Goal: Book appointment/travel/reservation: Book appointment/travel/reservation

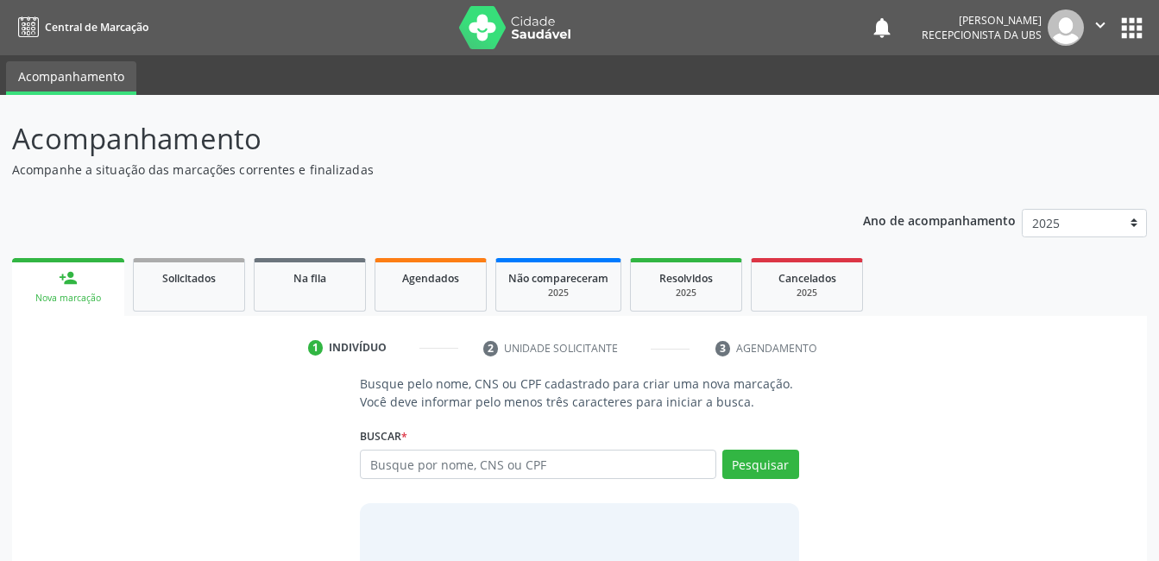
click at [407, 466] on input "text" at bounding box center [538, 464] width 356 height 29
type input "62868225420"
drag, startPoint x: 747, startPoint y: 438, endPoint x: 753, endPoint y: 475, distance: 36.8
click at [748, 443] on div "Buscar * Busque por nome, CNS ou CPF Nenhum resultado encontrado para: " " Não …" at bounding box center [579, 456] width 438 height 67
click at [753, 475] on button "Pesquisar" at bounding box center [760, 464] width 77 height 29
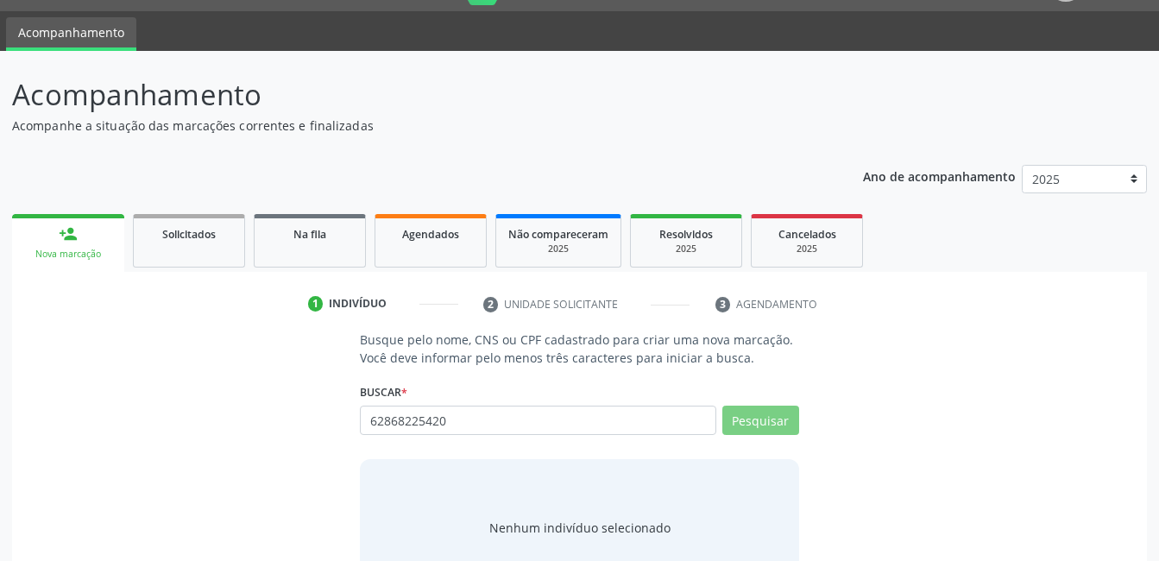
scroll to position [104, 0]
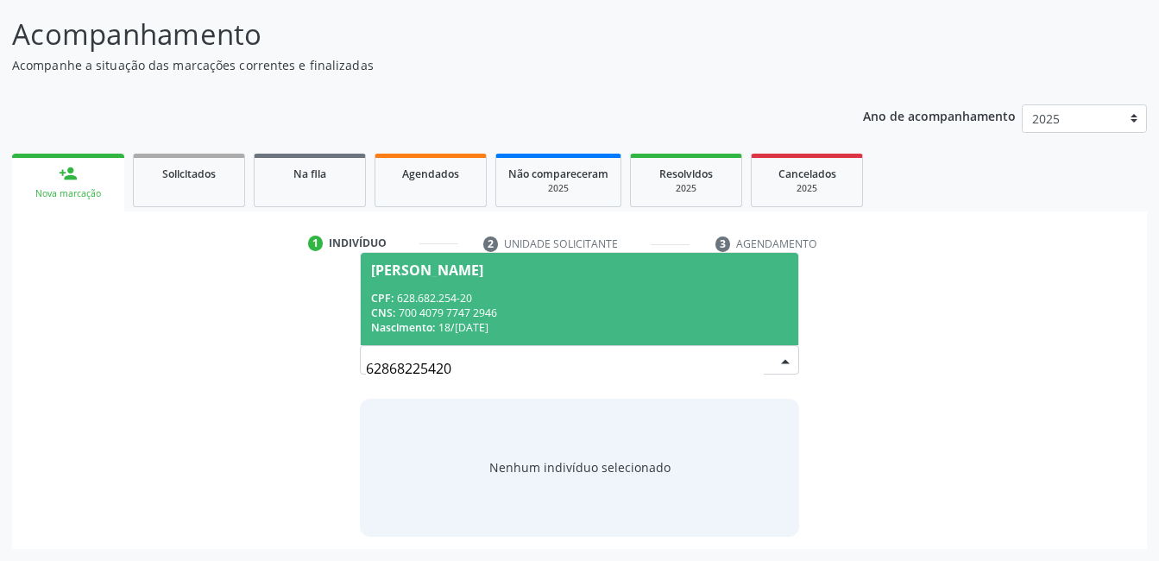
click at [590, 301] on div "CPF: 628.682.254-20" at bounding box center [579, 298] width 416 height 15
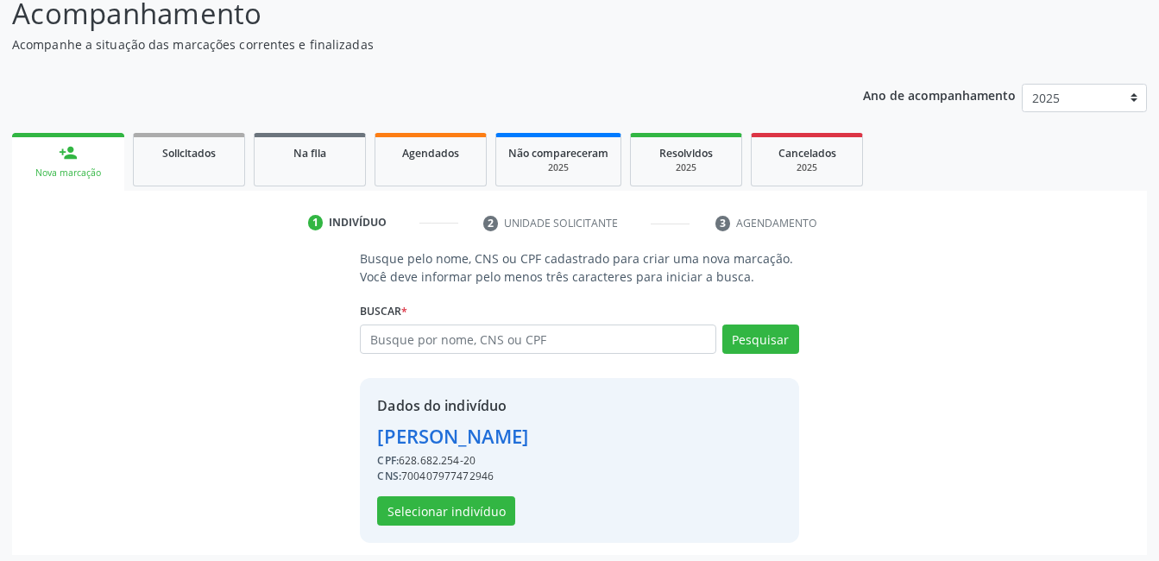
scroll to position [131, 0]
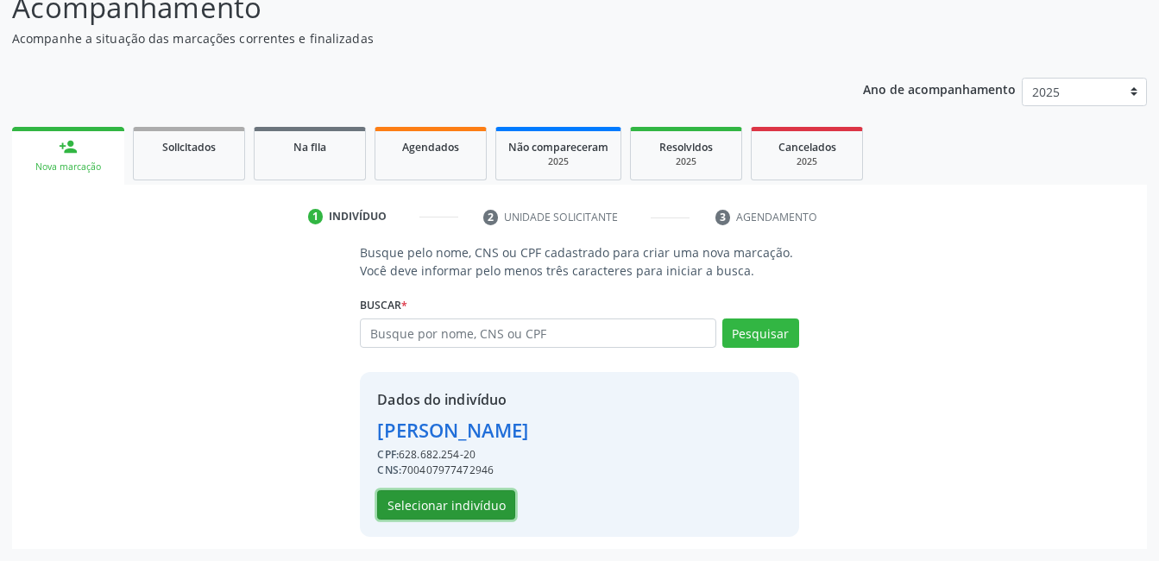
click at [421, 499] on button "Selecionar indivíduo" at bounding box center [446, 504] width 138 height 29
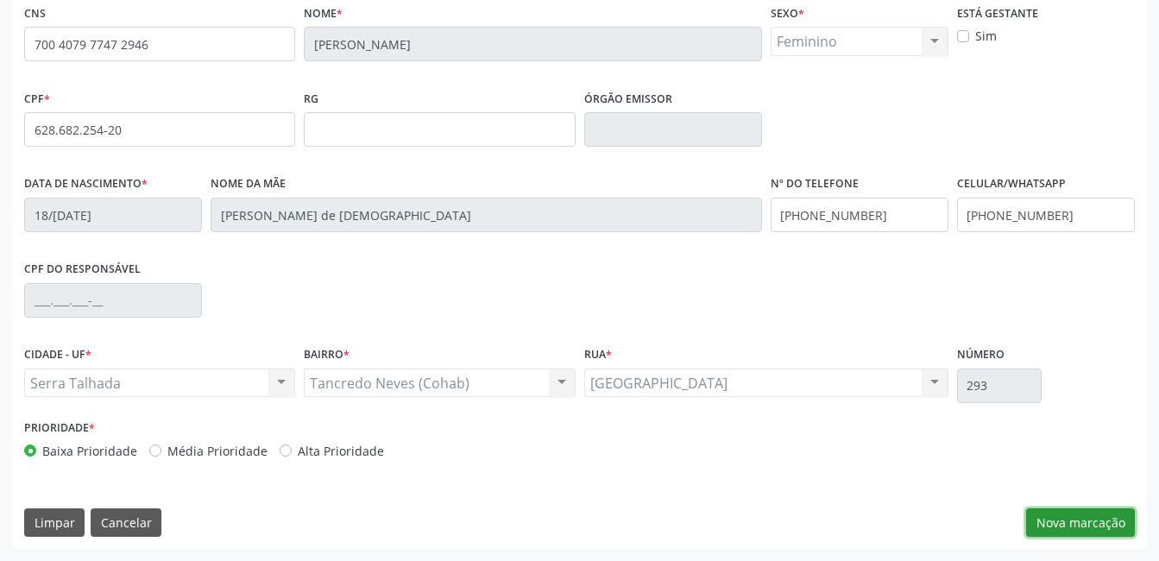
click at [1043, 513] on button "Nova marcação" at bounding box center [1080, 522] width 109 height 29
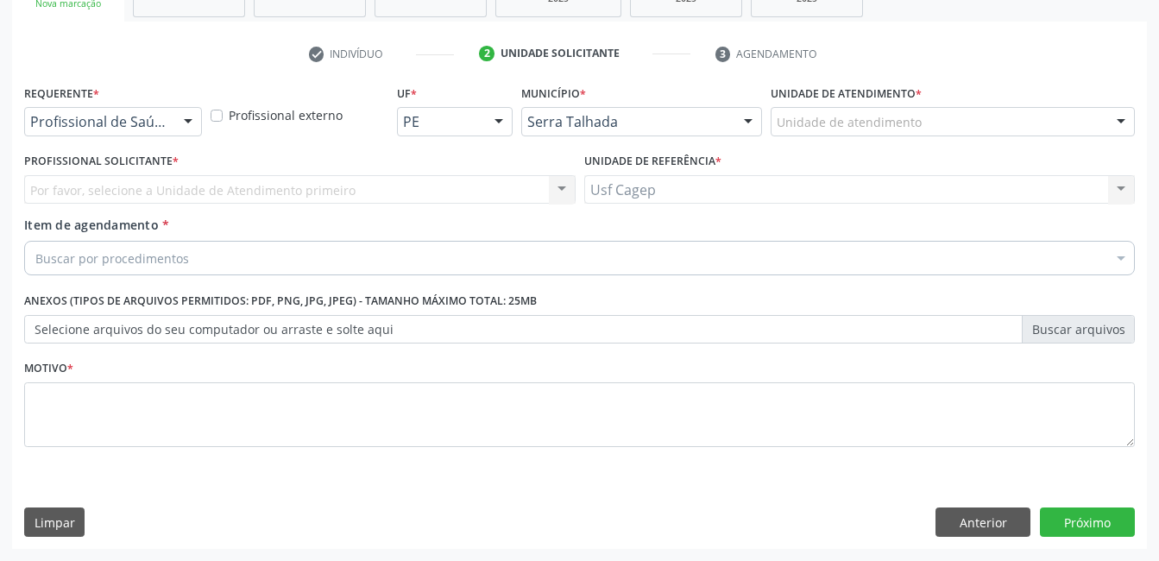
scroll to position [294, 0]
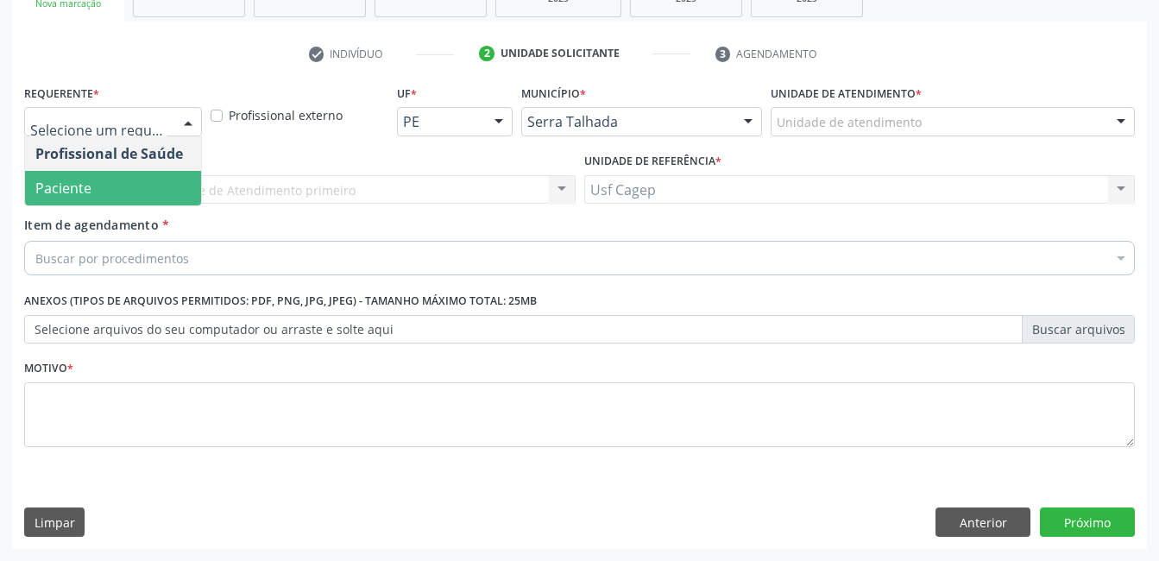
click at [76, 173] on span "Paciente" at bounding box center [113, 188] width 176 height 35
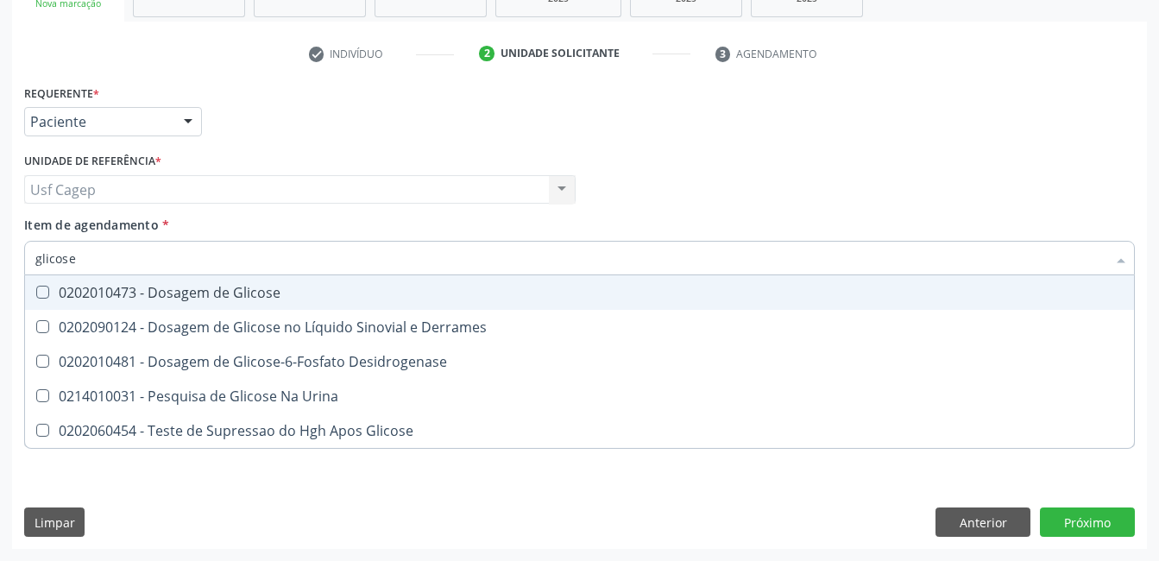
type input "glicose"
drag, startPoint x: 207, startPoint y: 302, endPoint x: 214, endPoint y: 290, distance: 13.9
click at [210, 300] on span "0202010473 - Dosagem de Glicose" at bounding box center [579, 292] width 1109 height 35
checkbox Glicose "true"
click at [226, 261] on input "glicose" at bounding box center [570, 258] width 1071 height 35
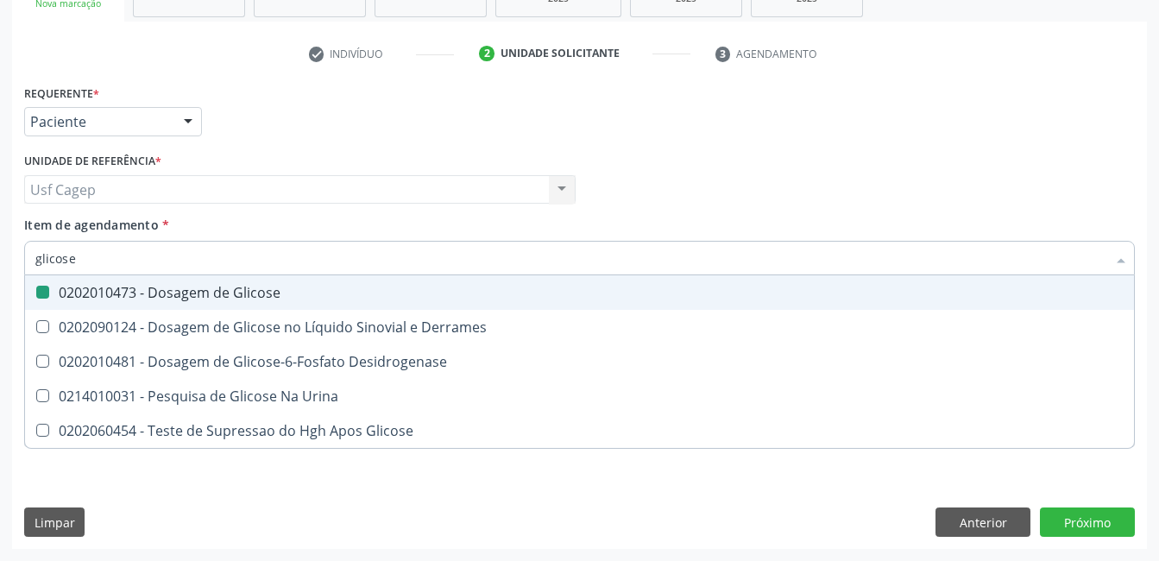
type input "glicos"
checkbox Glicose "false"
checkbox Desidrogenase "true"
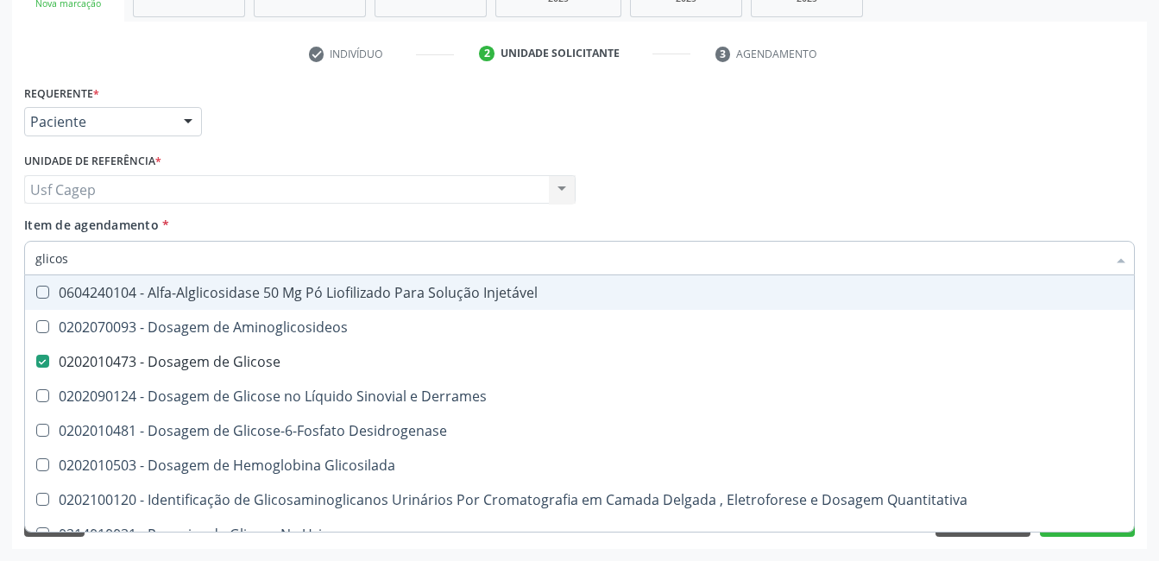
type input "glico"
checkbox Glicose "false"
checkbox Glicosilada "true"
type input "glic"
checkbox Glicosilada "false"
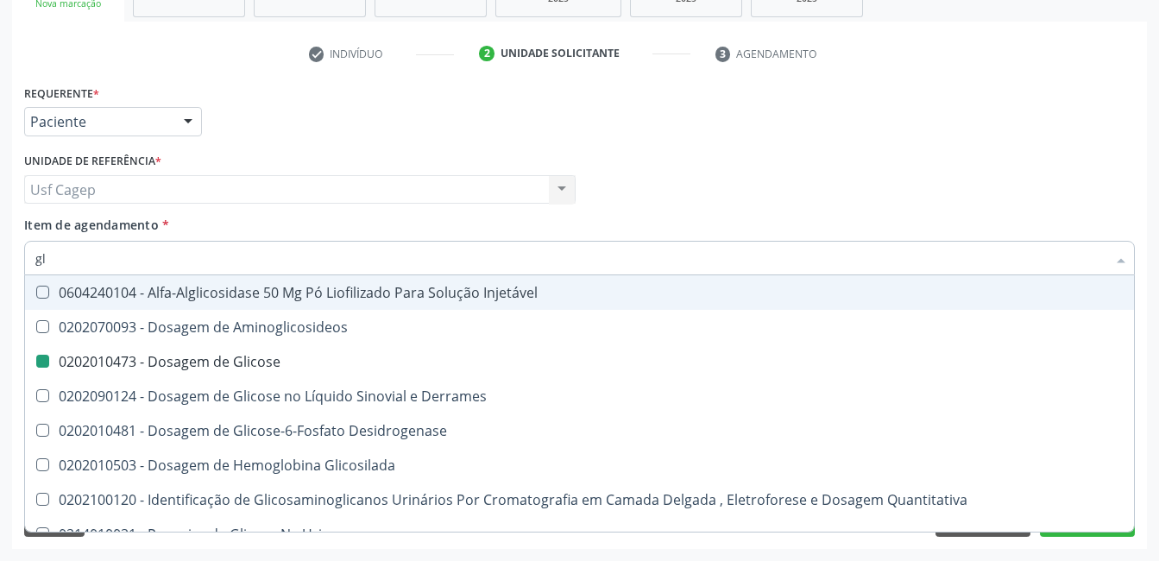
type input "g"
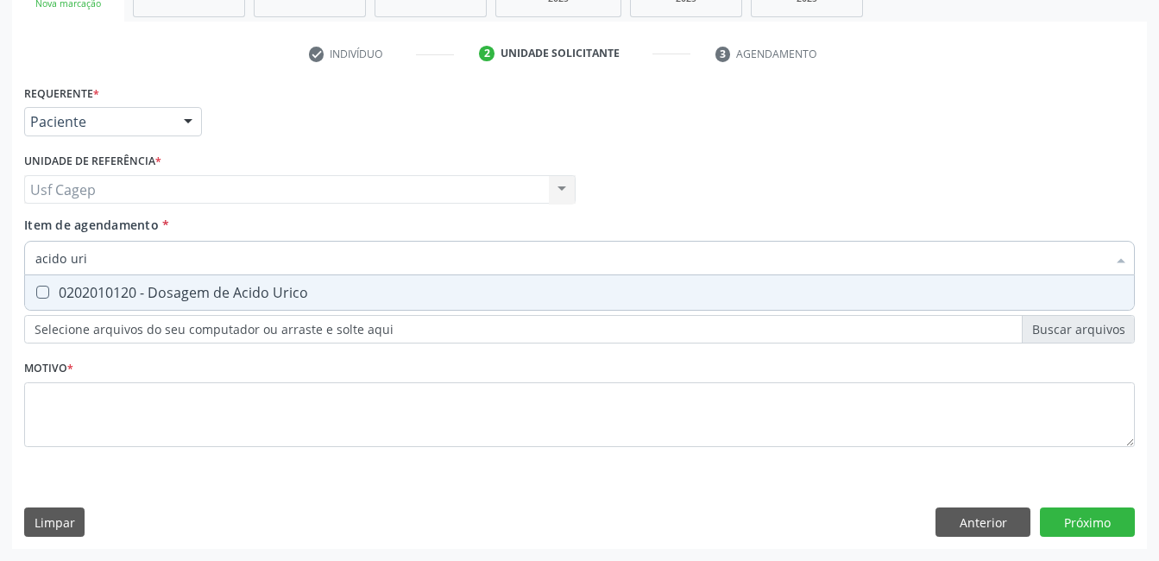
type input "acido uric"
drag, startPoint x: 233, startPoint y: 301, endPoint x: 233, endPoint y: 284, distance: 17.3
click at [233, 299] on div "0202010120 - Dosagem de Acido Urico" at bounding box center [579, 293] width 1088 height 14
checkbox Urico "true"
click at [233, 271] on input "acido uric" at bounding box center [570, 258] width 1071 height 35
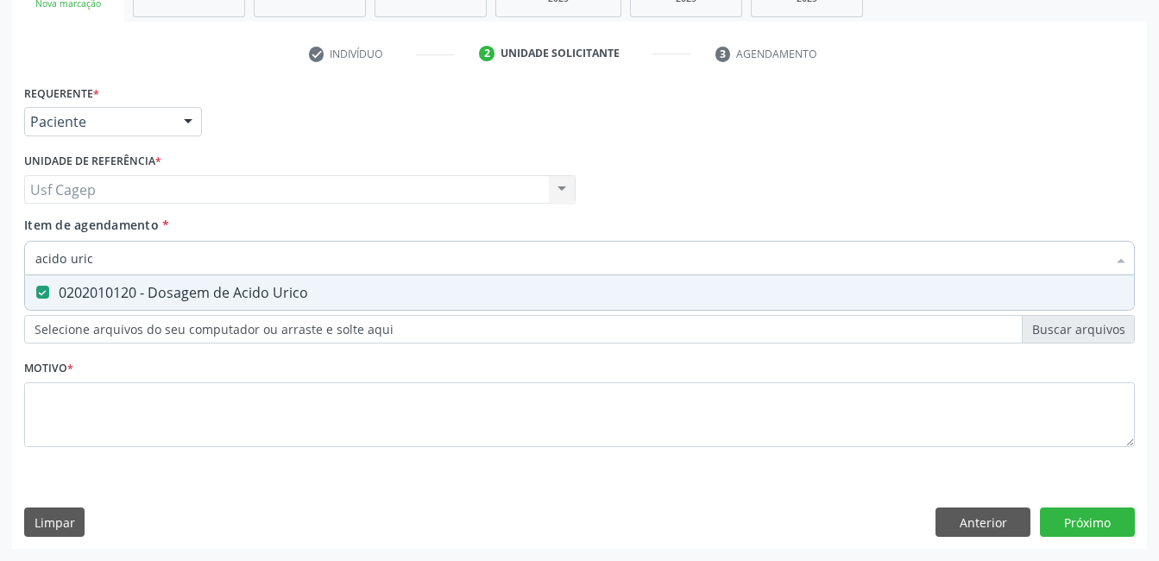
click at [233, 271] on input "acido uric" at bounding box center [570, 258] width 1071 height 35
click at [231, 270] on input "acido uric" at bounding box center [570, 258] width 1071 height 35
type input "c"
checkbox Urico "false"
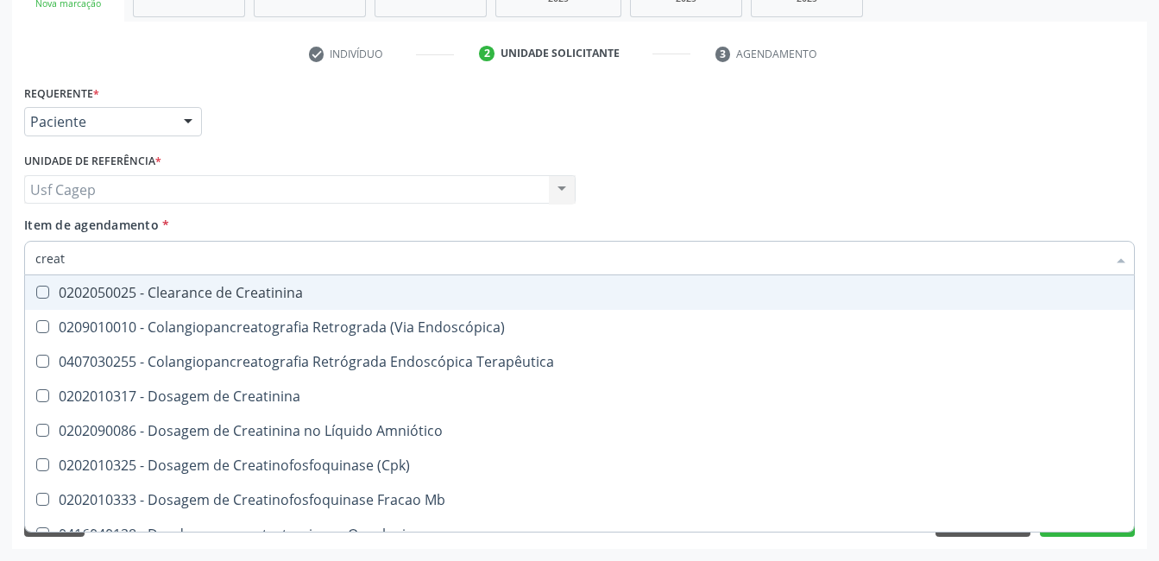
type input "creati"
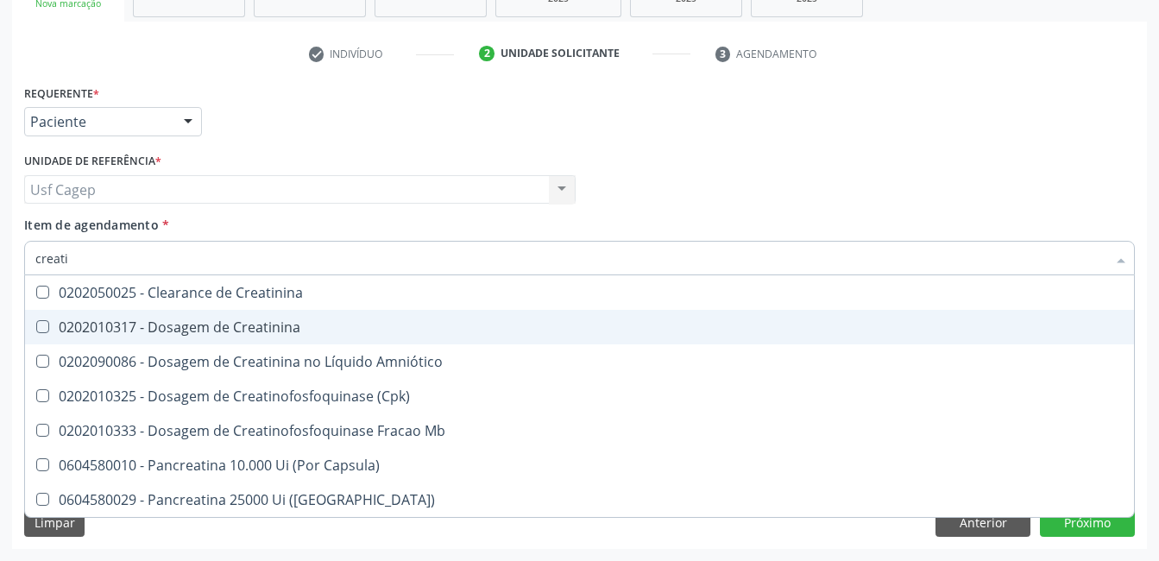
click at [195, 320] on div "0202010317 - Dosagem de Creatinina" at bounding box center [579, 327] width 1088 height 14
checkbox Creatinina "true"
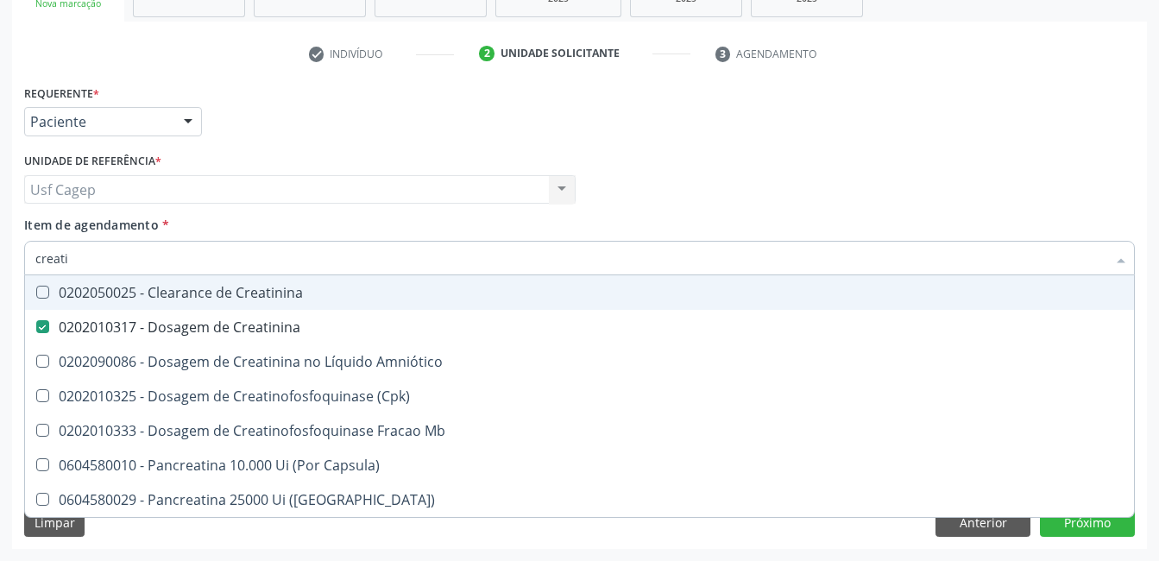
click at [199, 249] on input "creati" at bounding box center [570, 258] width 1071 height 35
type input "urei"
checkbox Creatinina "false"
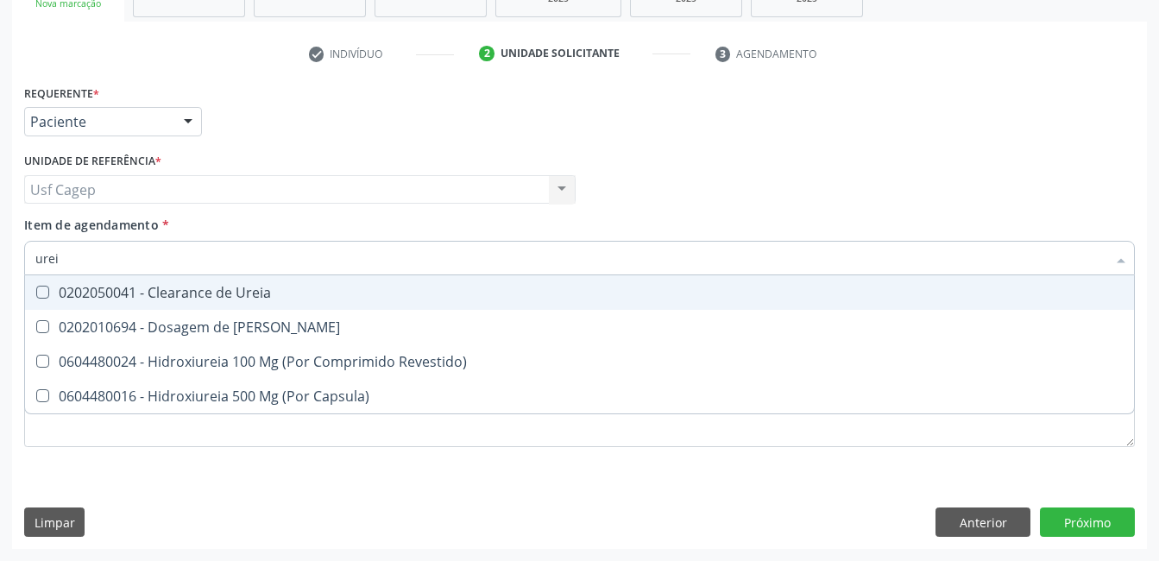
type input "ureia"
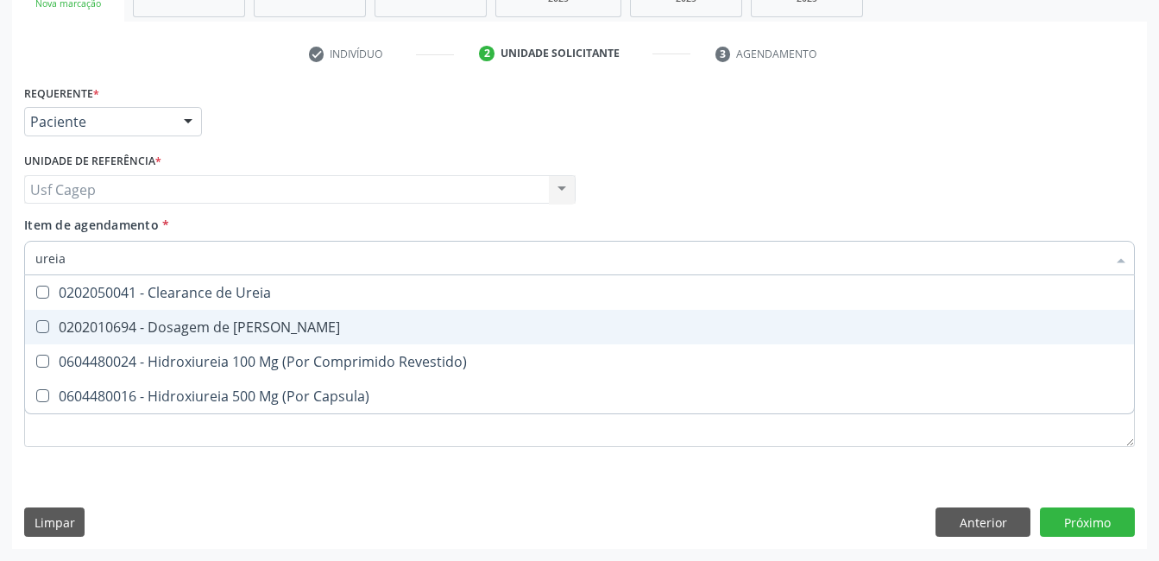
drag, startPoint x: 210, startPoint y: 323, endPoint x: 211, endPoint y: 295, distance: 27.6
click at [211, 322] on div "0202010694 - Dosagem de [PERSON_NAME]" at bounding box center [579, 327] width 1088 height 14
checkbox Ureia "true"
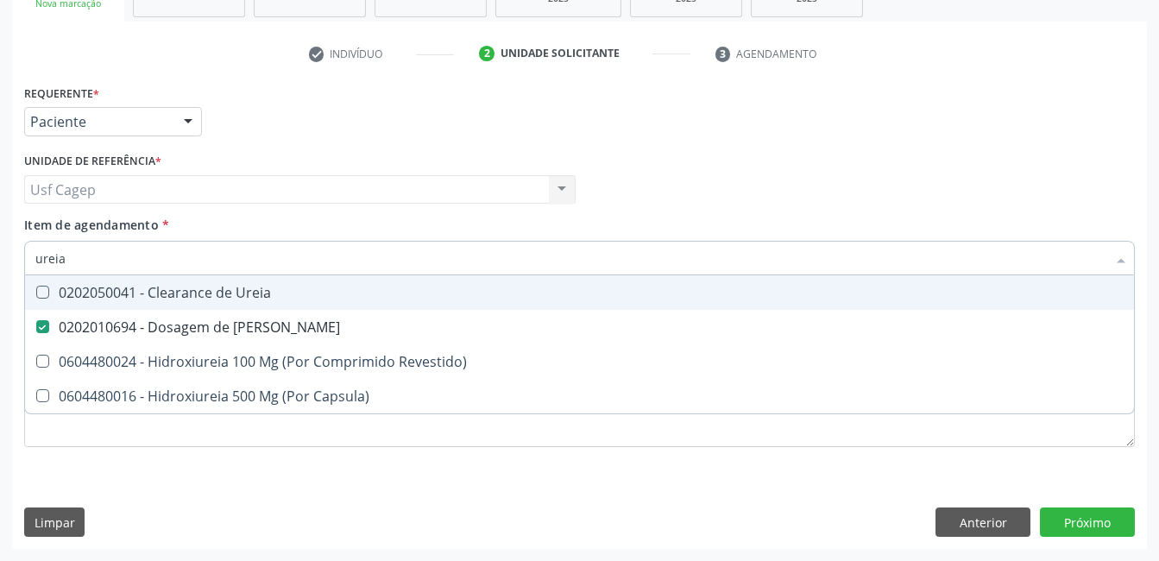
click at [211, 254] on input "ureia" at bounding box center [570, 258] width 1071 height 35
type input "c"
checkbox Ureia "false"
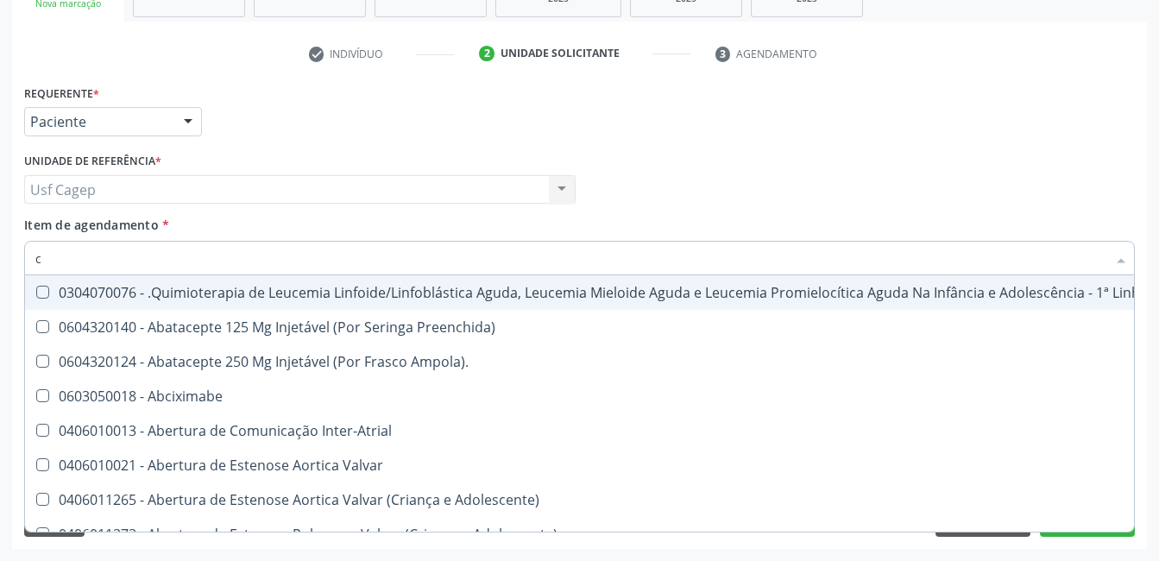
type input "co"
checkbox Único "true"
checkbox Creatinina "true"
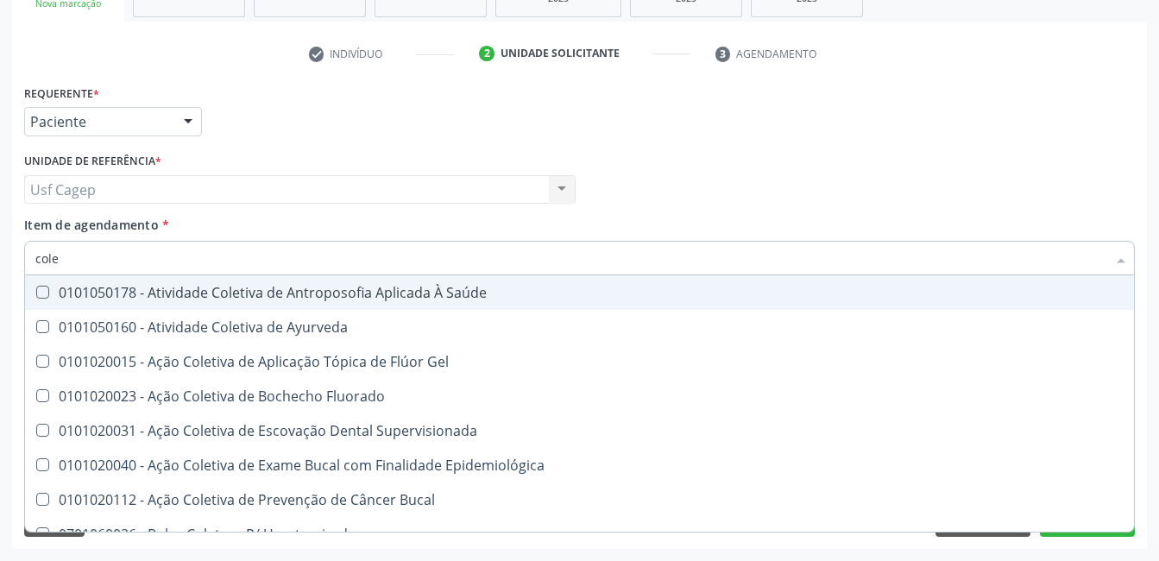
type input "coles"
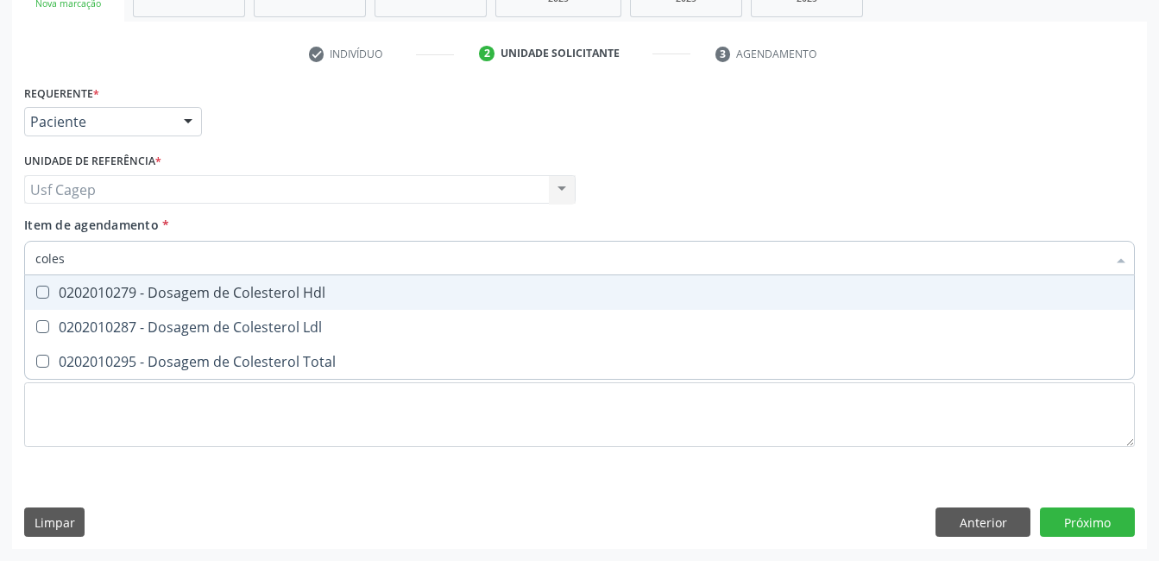
click at [211, 289] on div "0202010279 - Dosagem de Colesterol Hdl" at bounding box center [579, 293] width 1088 height 14
checkbox Hdl "true"
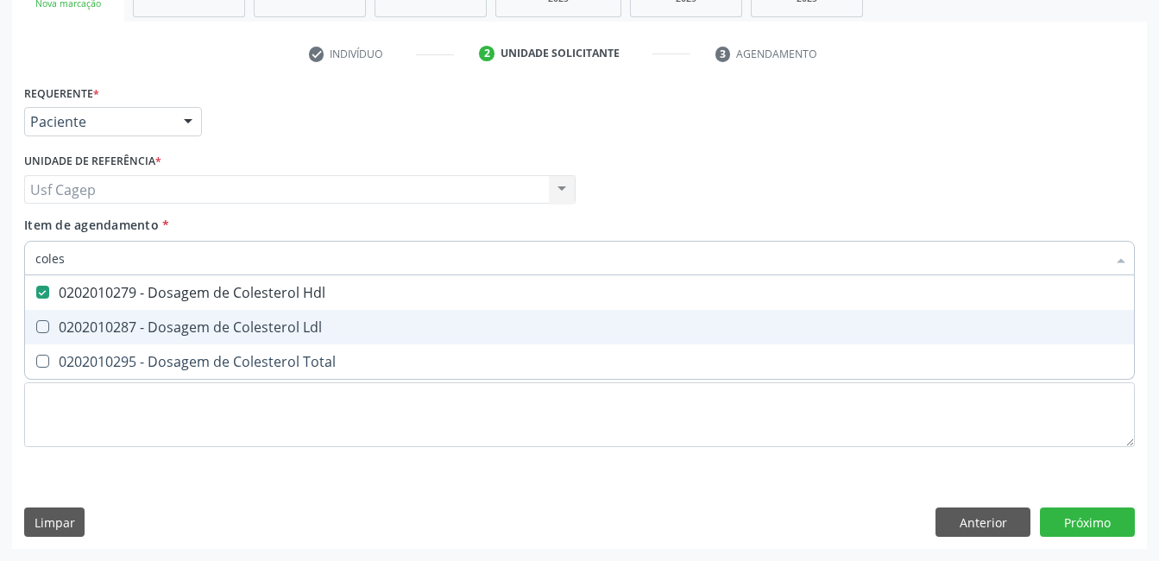
drag, startPoint x: 222, startPoint y: 324, endPoint x: 227, endPoint y: 363, distance: 39.2
click at [223, 325] on div "0202010287 - Dosagem de Colesterol Ldl" at bounding box center [579, 327] width 1088 height 14
checkbox Ldl "true"
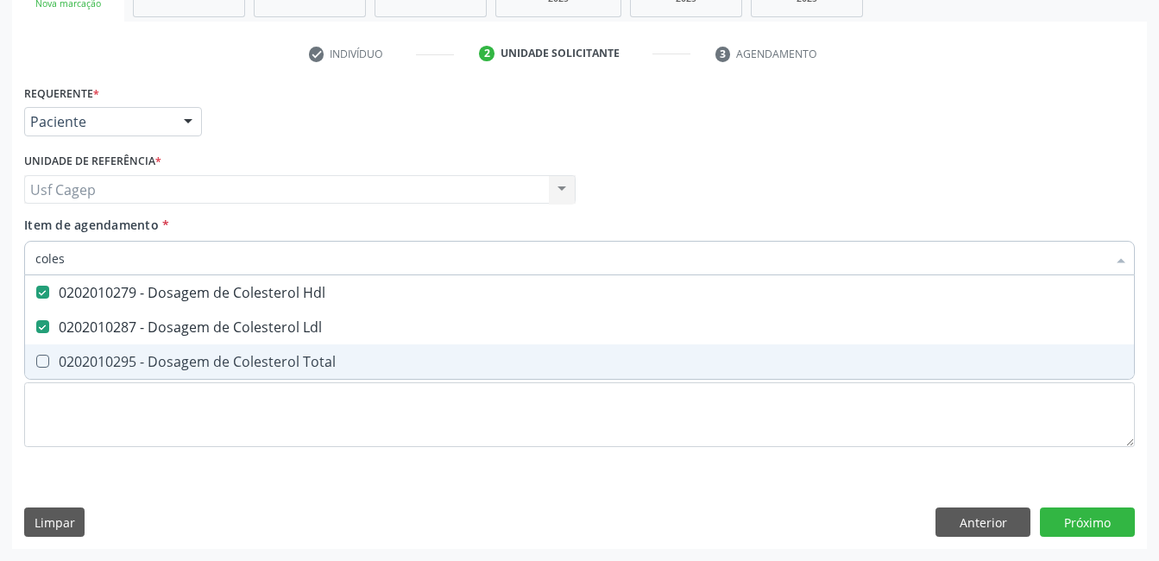
drag, startPoint x: 228, startPoint y: 363, endPoint x: 219, endPoint y: 334, distance: 30.6
click at [229, 363] on div "0202010295 - Dosagem de Colesterol Total" at bounding box center [579, 362] width 1088 height 14
checkbox Total "true"
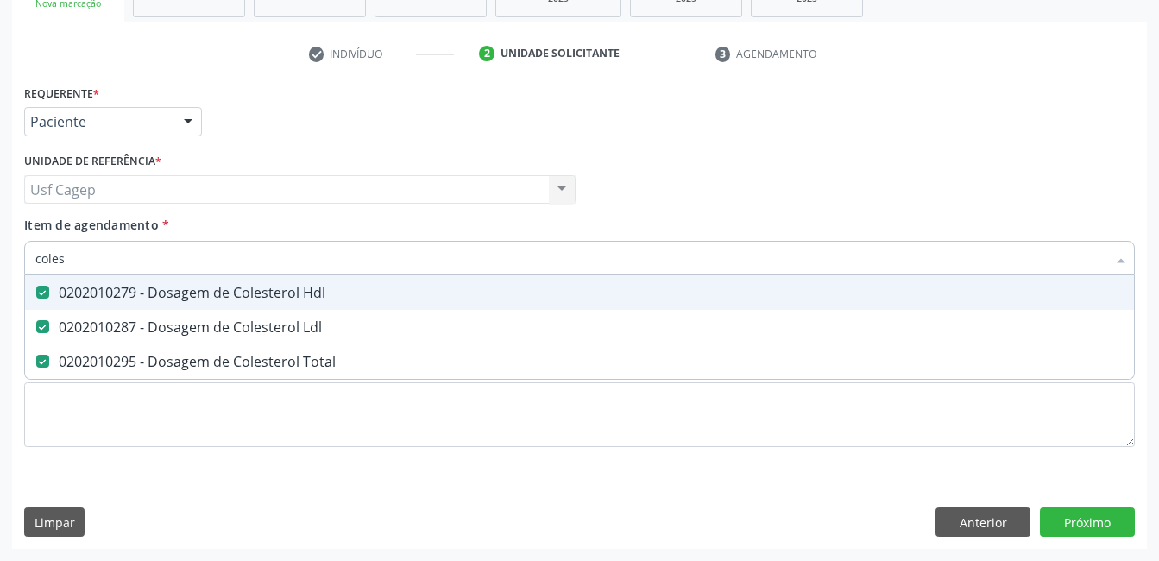
click at [219, 264] on input "coles" at bounding box center [570, 258] width 1071 height 35
type input "b"
checkbox Hdl "false"
checkbox Ldl "false"
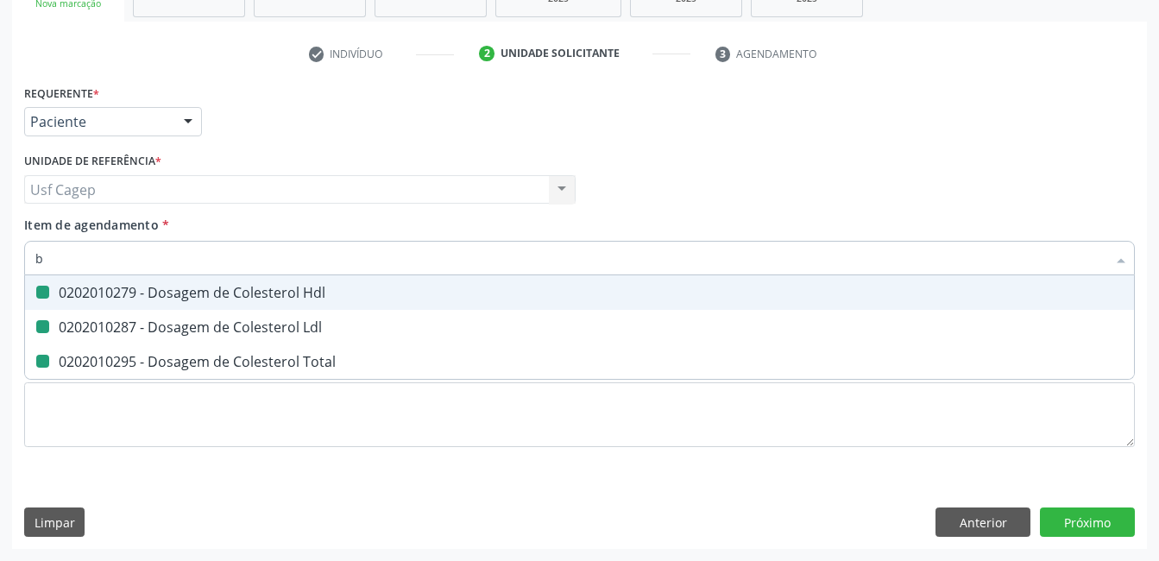
checkbox Total "false"
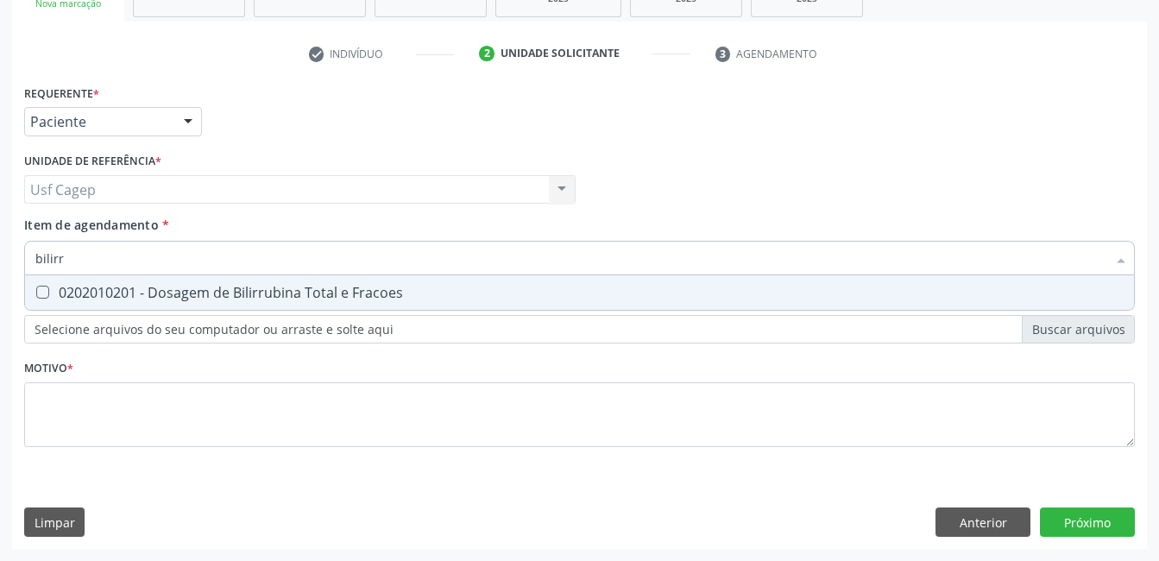
type input "bilirru"
click at [223, 287] on div "0202010201 - Dosagem de Bilirrubina Total e Fracoes" at bounding box center [579, 293] width 1088 height 14
checkbox Fracoes "true"
click at [229, 267] on input "bilirru" at bounding box center [570, 258] width 1071 height 35
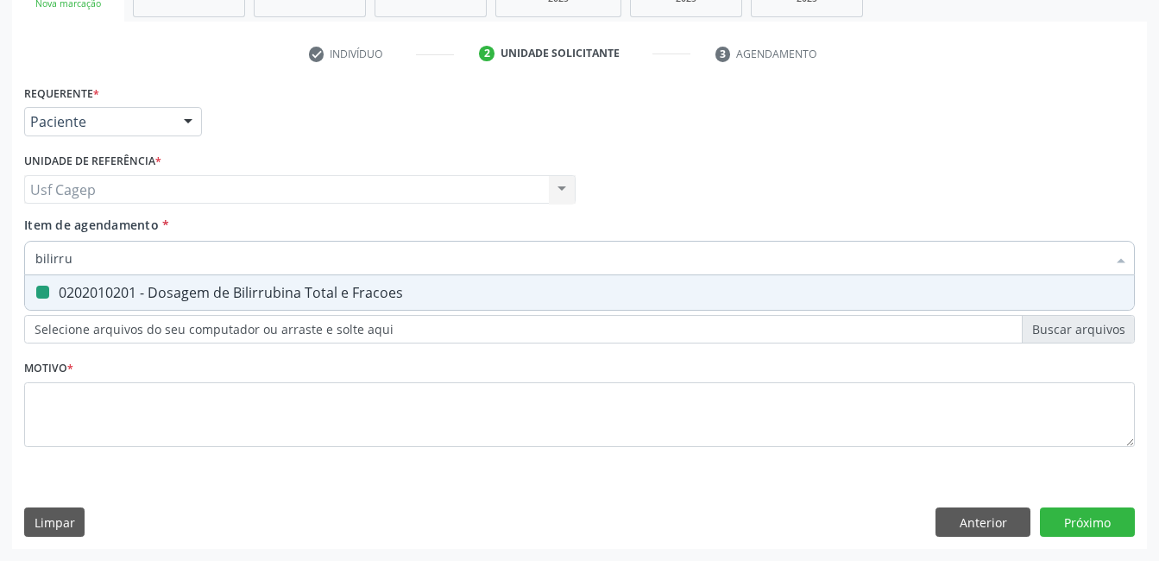
type input "t"
checkbox Fracoes "false"
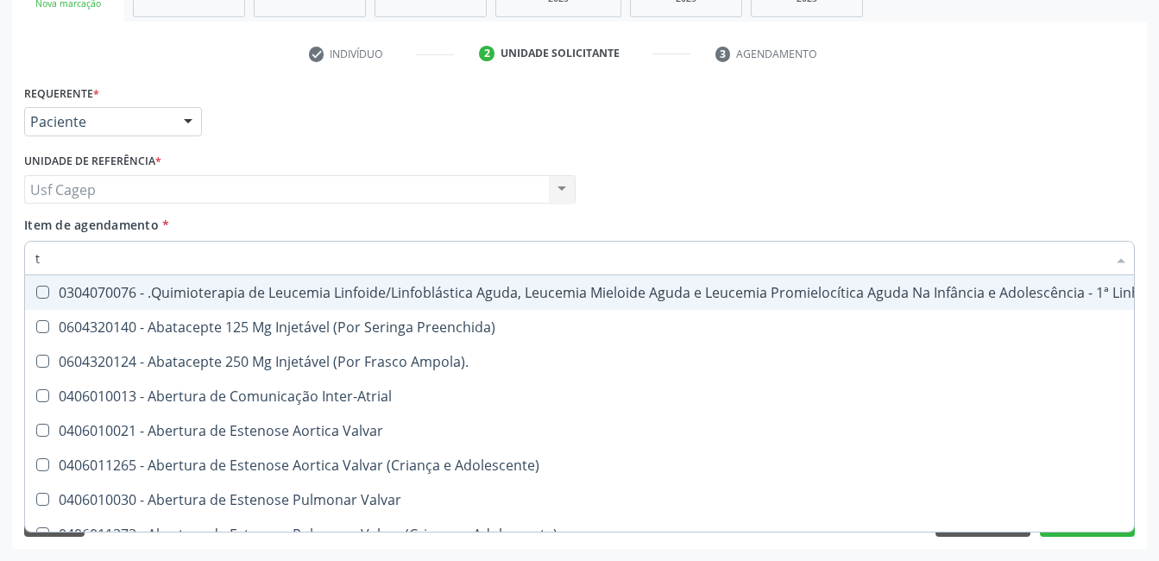
type input "tg"
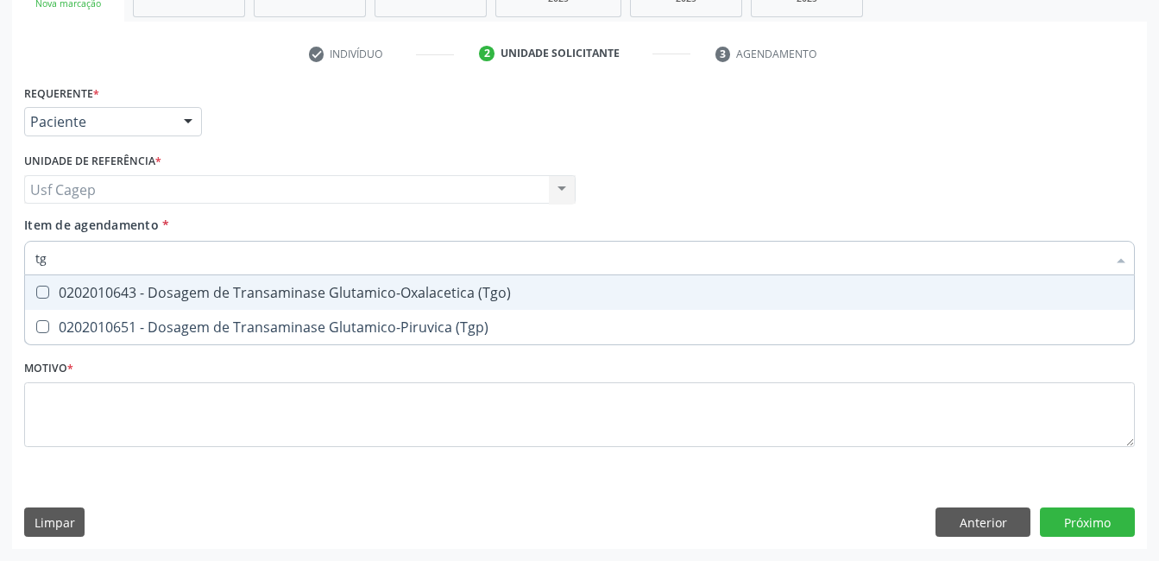
click at [291, 276] on span "0202010643 - Dosagem de Transaminase Glutamico-Oxalacetica (Tgo)" at bounding box center [579, 292] width 1109 height 35
checkbox \(Tgo\) "true"
click at [291, 311] on span "0202010651 - Dosagem de Transaminase Glutamico-Piruvica (Tgp)" at bounding box center [579, 327] width 1109 height 35
checkbox \(Tgp\) "true"
click at [303, 261] on input "tg" at bounding box center [570, 258] width 1071 height 35
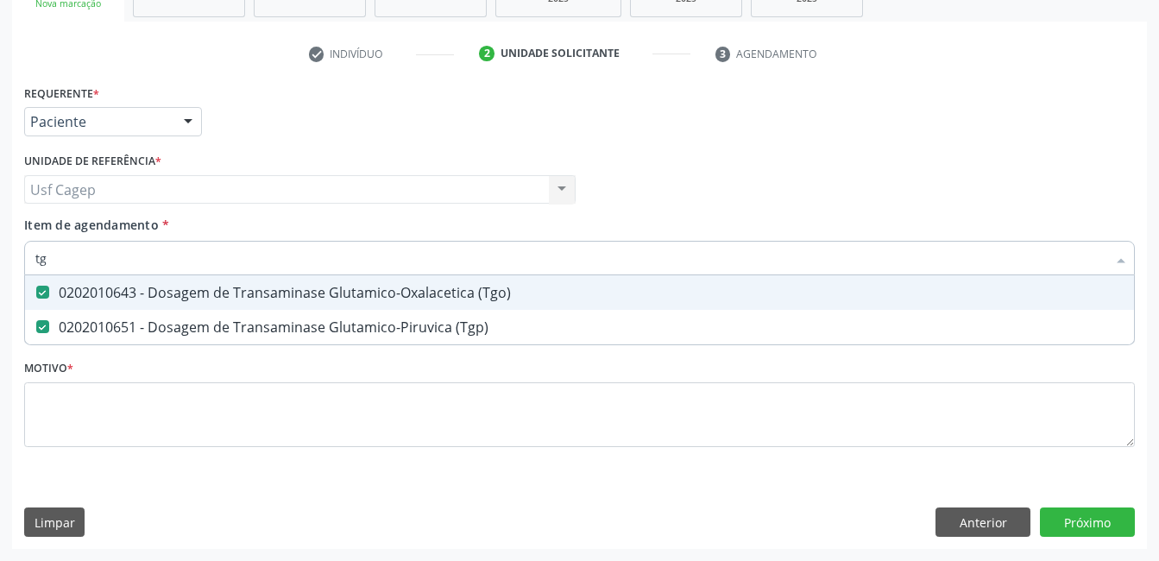
click at [303, 261] on input "tg" at bounding box center [570, 258] width 1071 height 35
type input "t"
checkbox \(Tgo\) "false"
checkbox \(Tgp\) "false"
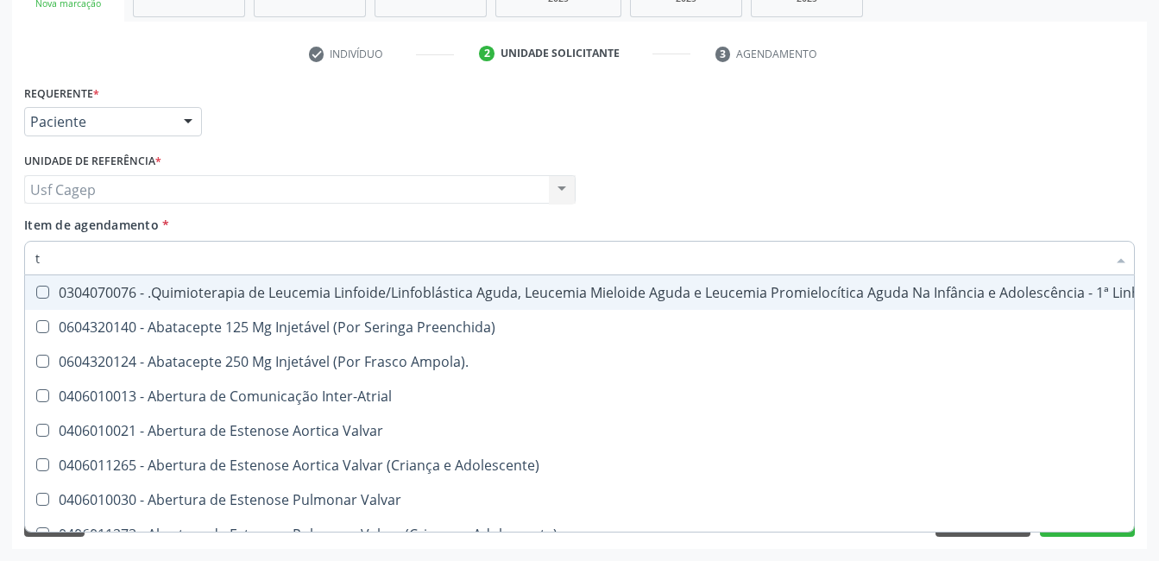
type input "tr"
checkbox Ii\) "true"
checkbox Grupo "true"
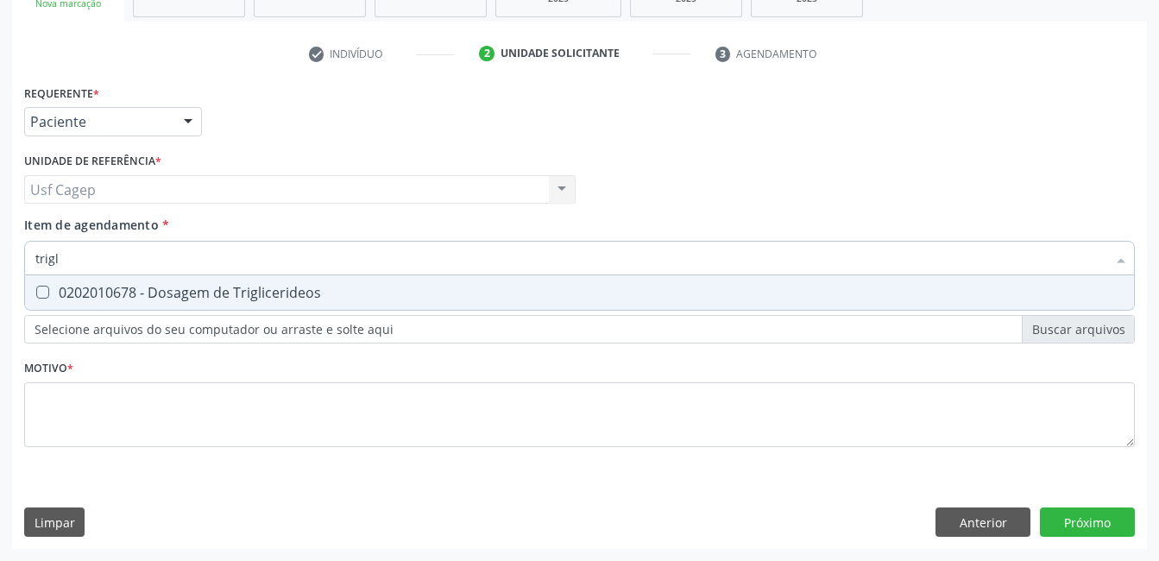
type input "trigli"
drag, startPoint x: 309, startPoint y: 306, endPoint x: 306, endPoint y: 269, distance: 36.4
click at [309, 304] on span "0202010678 - Dosagem de Triglicerideos" at bounding box center [579, 292] width 1109 height 35
checkbox Triglicerideos "true"
click at [306, 269] on input "trigli" at bounding box center [570, 258] width 1071 height 35
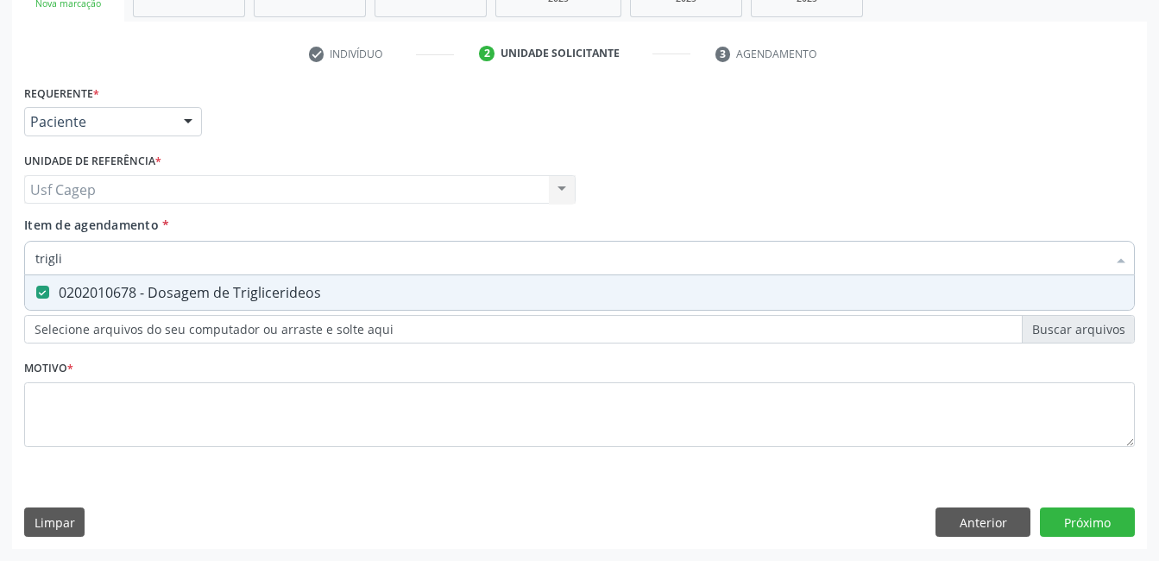
click at [306, 269] on input "trigli" at bounding box center [570, 258] width 1071 height 35
type input "he"
checkbox Triglicerideos "false"
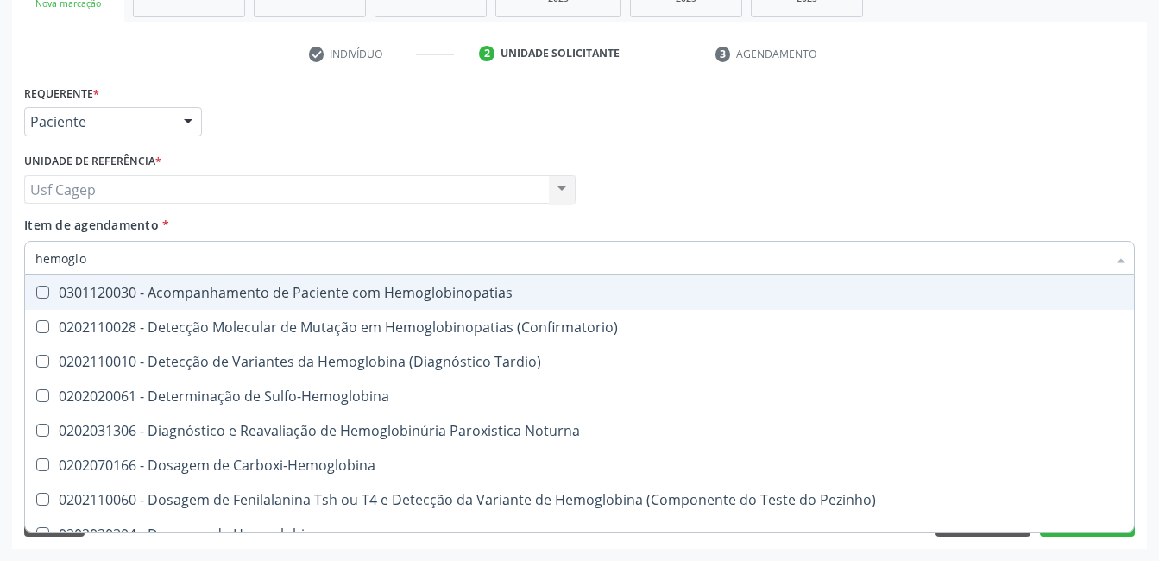
type input "hemoglob"
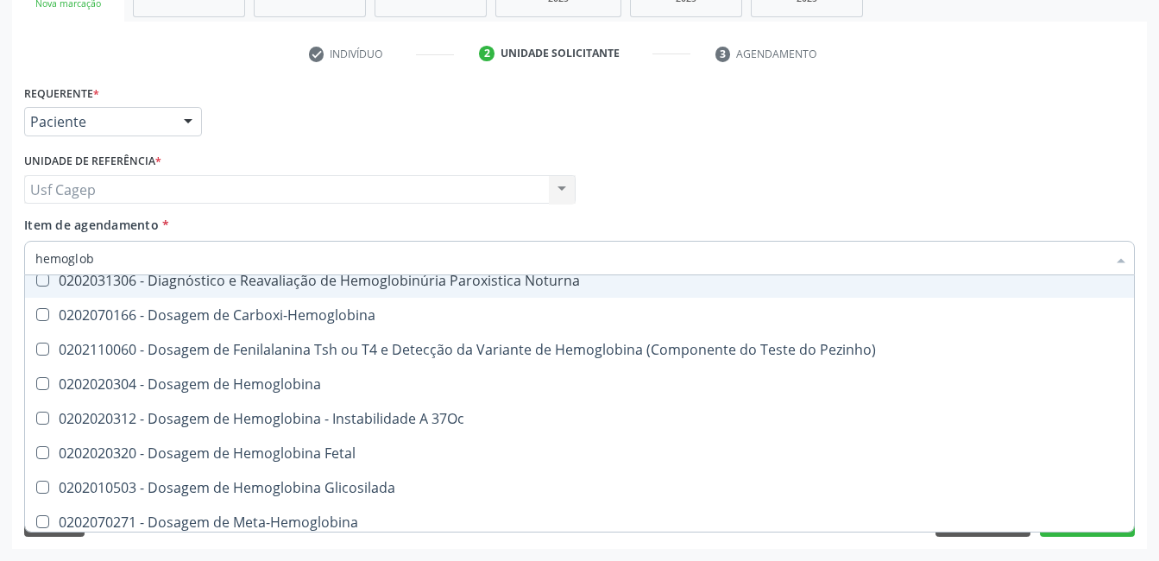
scroll to position [262, 0]
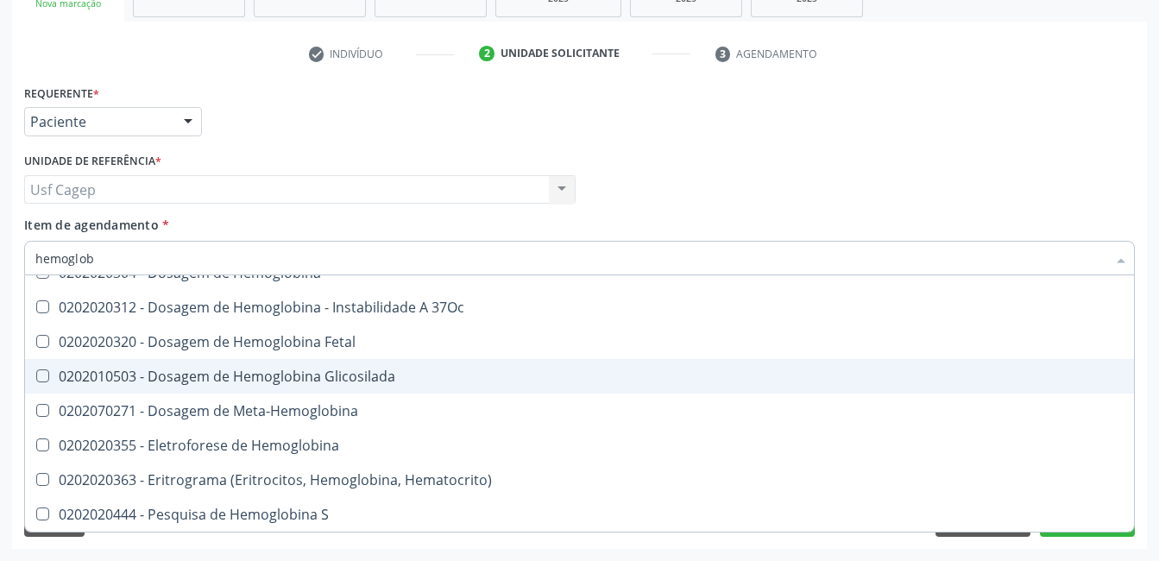
drag, startPoint x: 364, startPoint y: 362, endPoint x: 379, endPoint y: 293, distance: 70.6
click at [364, 361] on span "0202010503 - Dosagem de Hemoglobina Glicosilada" at bounding box center [579, 376] width 1109 height 35
checkbox Glicosilada "true"
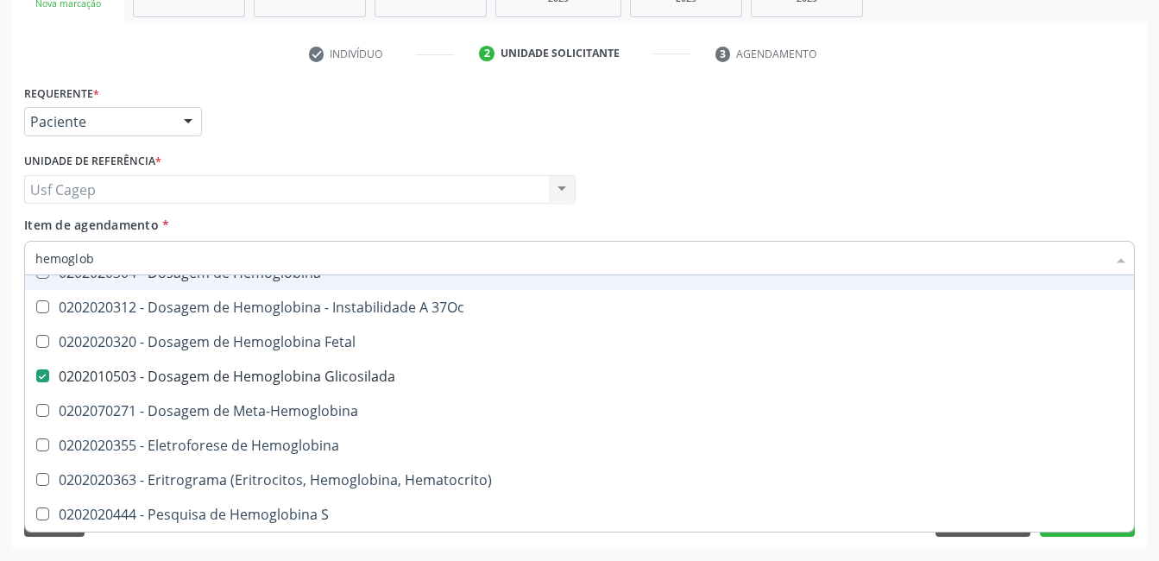
click at [383, 267] on input "hemoglob" at bounding box center [570, 258] width 1071 height 35
type input "h"
checkbox Glicosilada "false"
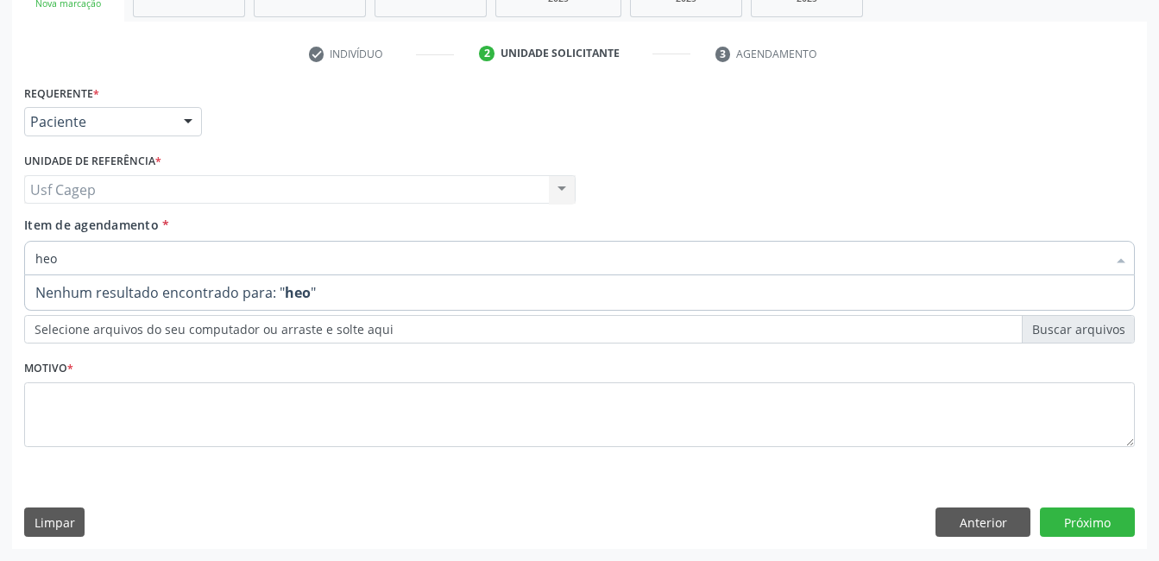
scroll to position [0, 0]
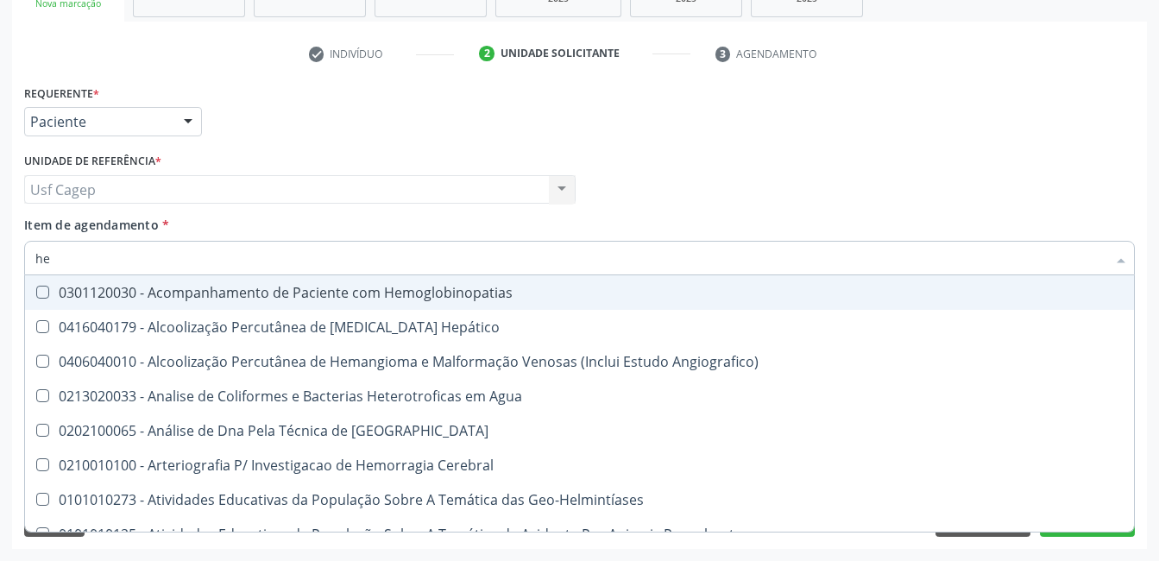
type input "hem"
checkbox \(Qualitativo\) "true"
checkbox Glicosilada "false"
type input "hemo"
checkbox Redome\) "true"
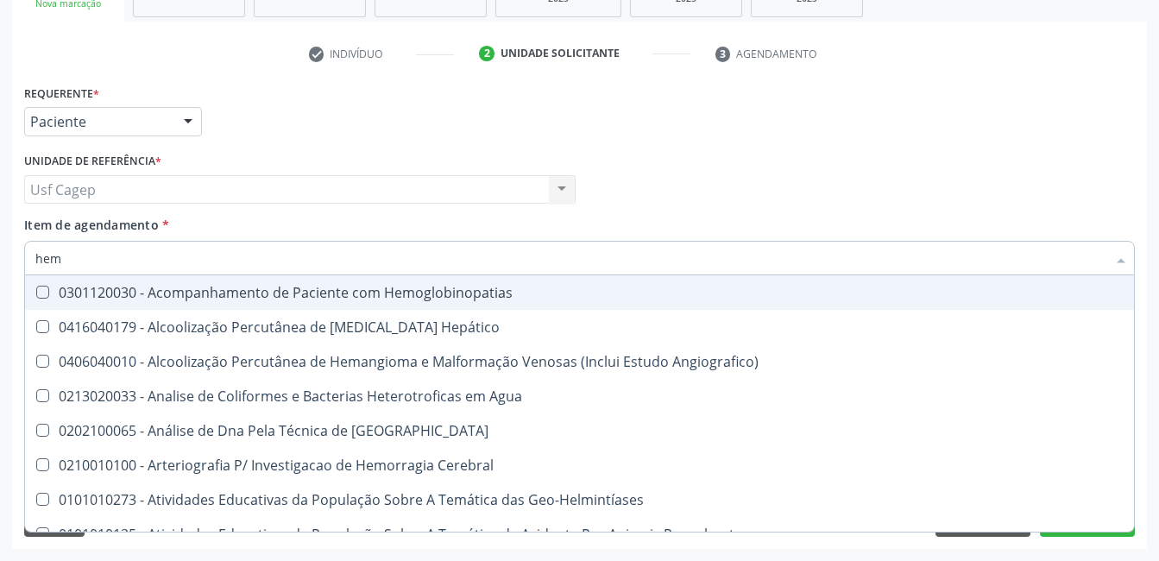
checkbox \(Qualitativo\) "false"
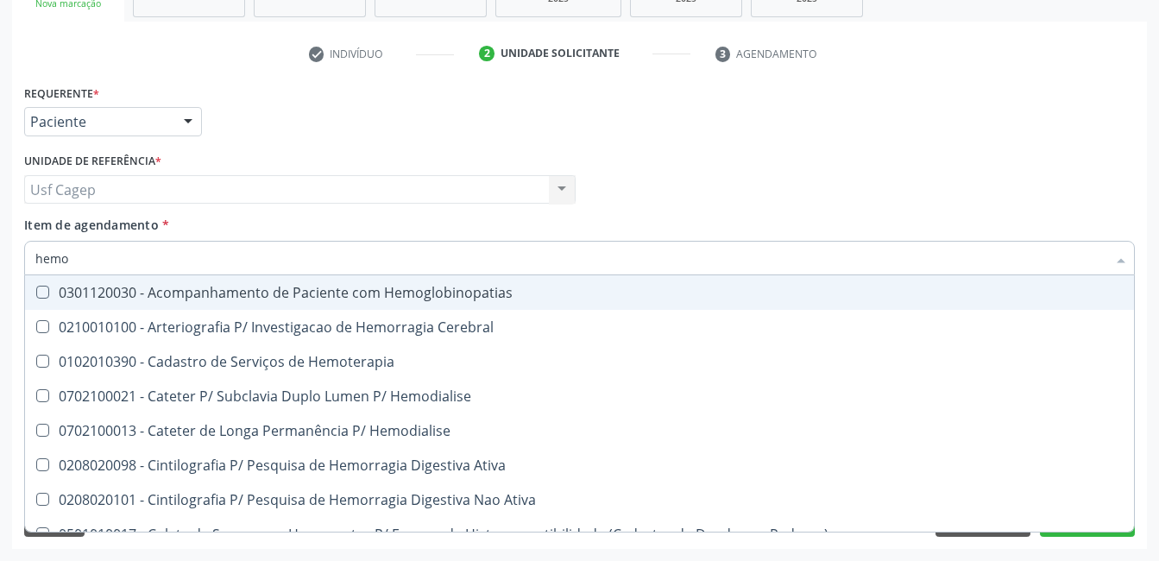
type input "hemog"
checkbox Tardio\) "true"
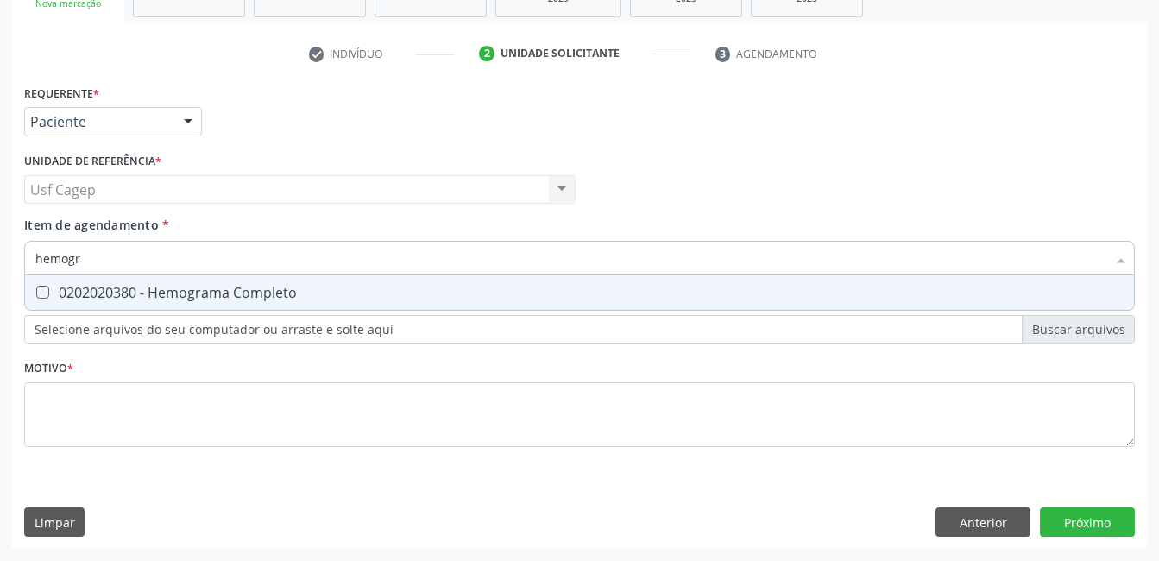
type input "hemogra"
drag, startPoint x: 381, startPoint y: 292, endPoint x: 390, endPoint y: 272, distance: 22.0
click at [383, 288] on div "0202020380 - Hemograma Completo" at bounding box center [579, 293] width 1088 height 14
checkbox Completo "true"
click at [390, 270] on input "hemogra" at bounding box center [570, 258] width 1071 height 35
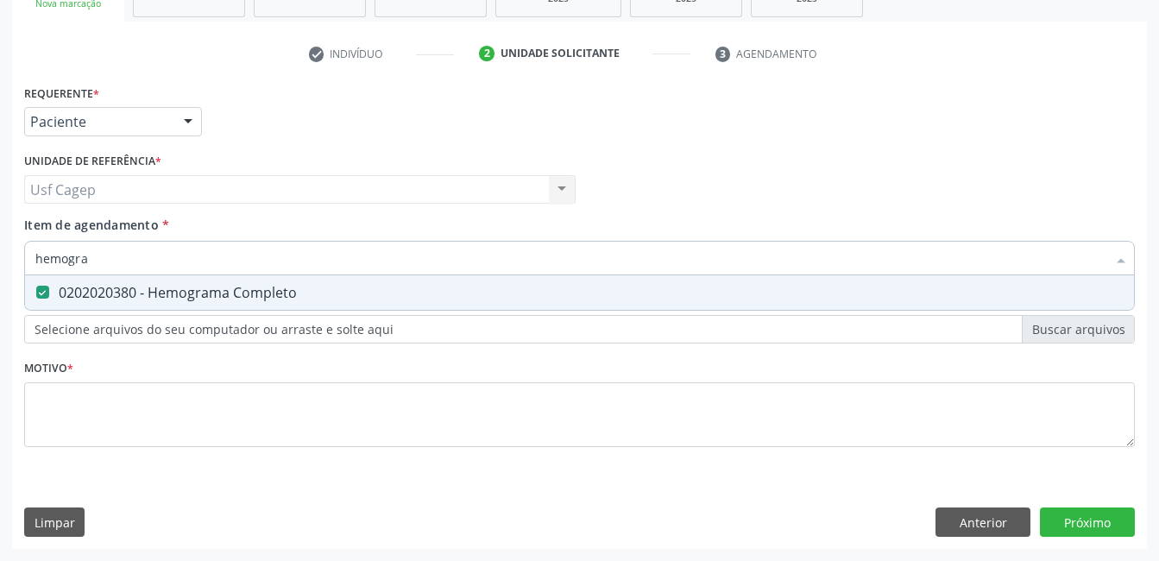
click at [390, 270] on input "hemogra" at bounding box center [570, 258] width 1071 height 35
type input "ur"
checkbox Completo "false"
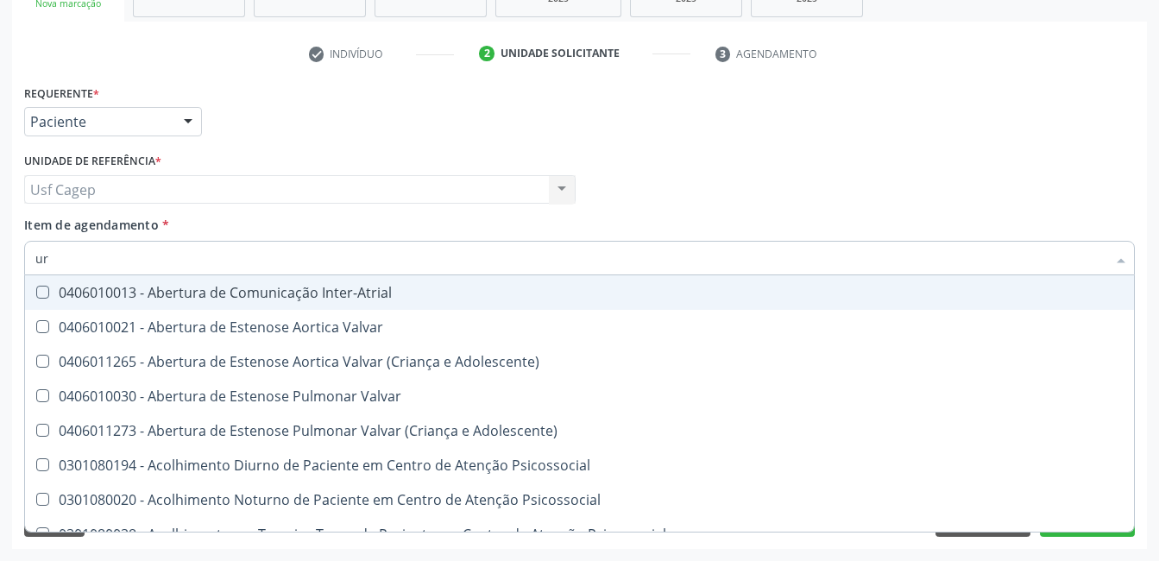
type input "uri"
checkbox B "true"
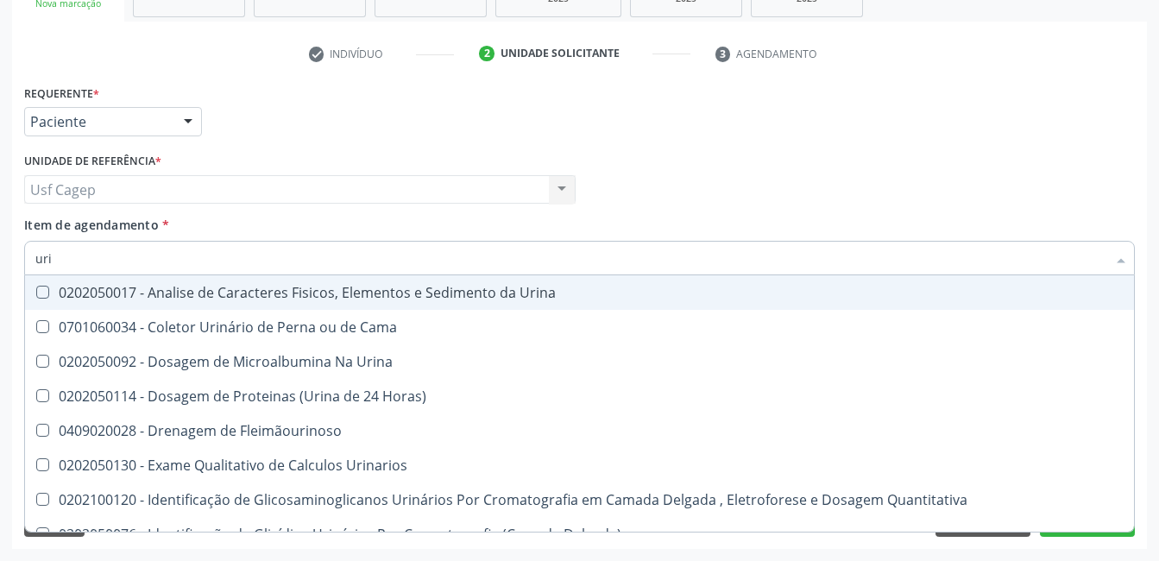
type input "urin"
checkbox Eletroforese\) "false"
type input "urina"
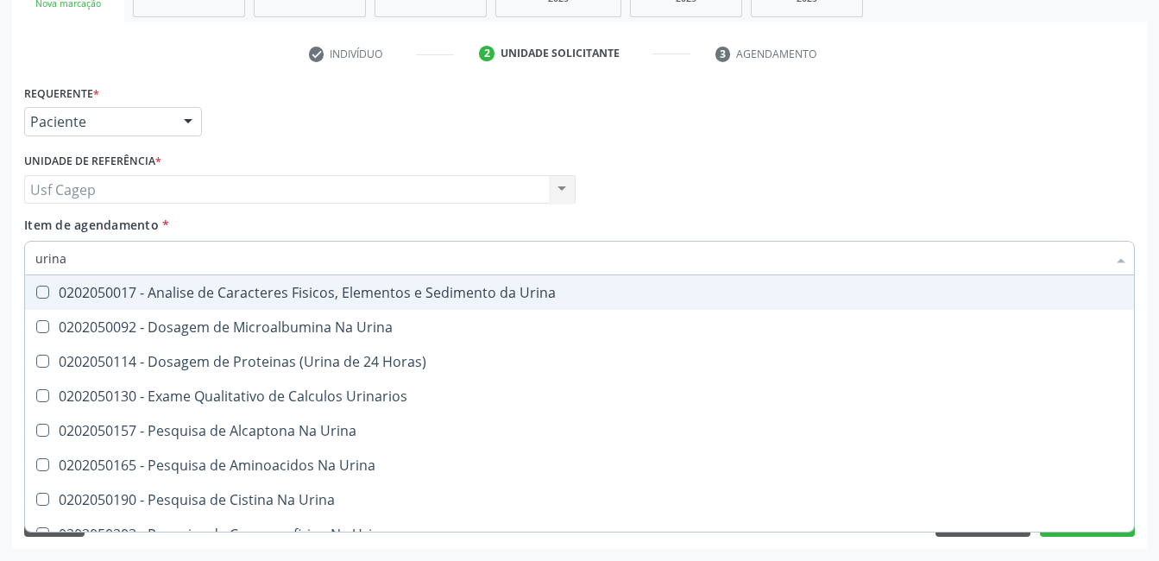
drag, startPoint x: 406, startPoint y: 293, endPoint x: 413, endPoint y: 257, distance: 36.1
click at [407, 293] on div "0202050017 - Analise de Caracteres Fisicos, Elementos e Sedimento da Urina" at bounding box center [579, 293] width 1088 height 14
checkbox Urina "true"
click at [413, 257] on input "urina" at bounding box center [570, 258] width 1071 height 35
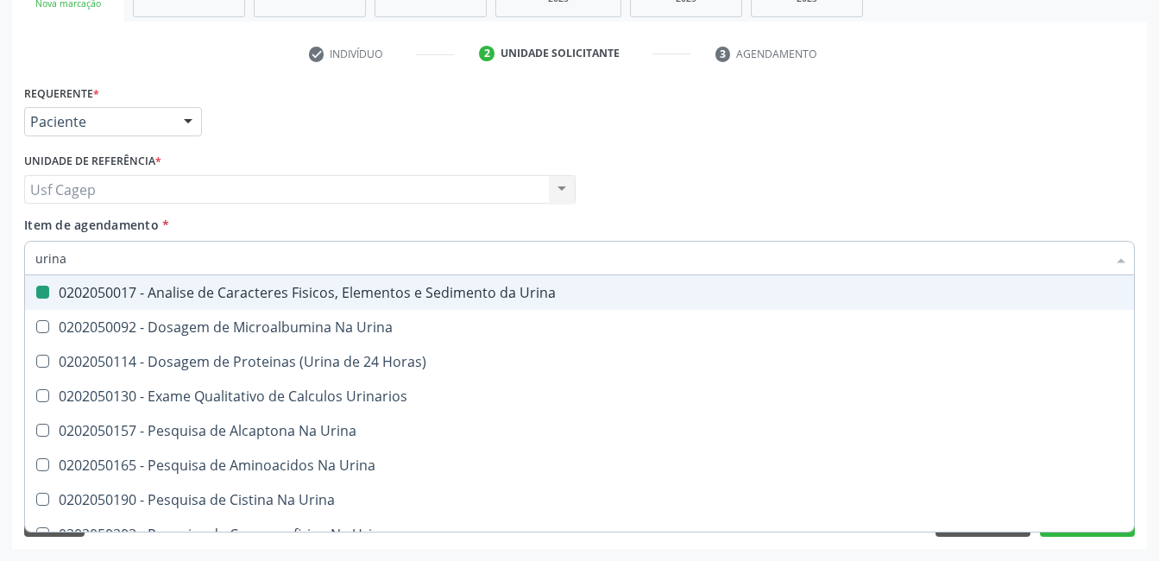
type input "t"
checkbox Urina "false"
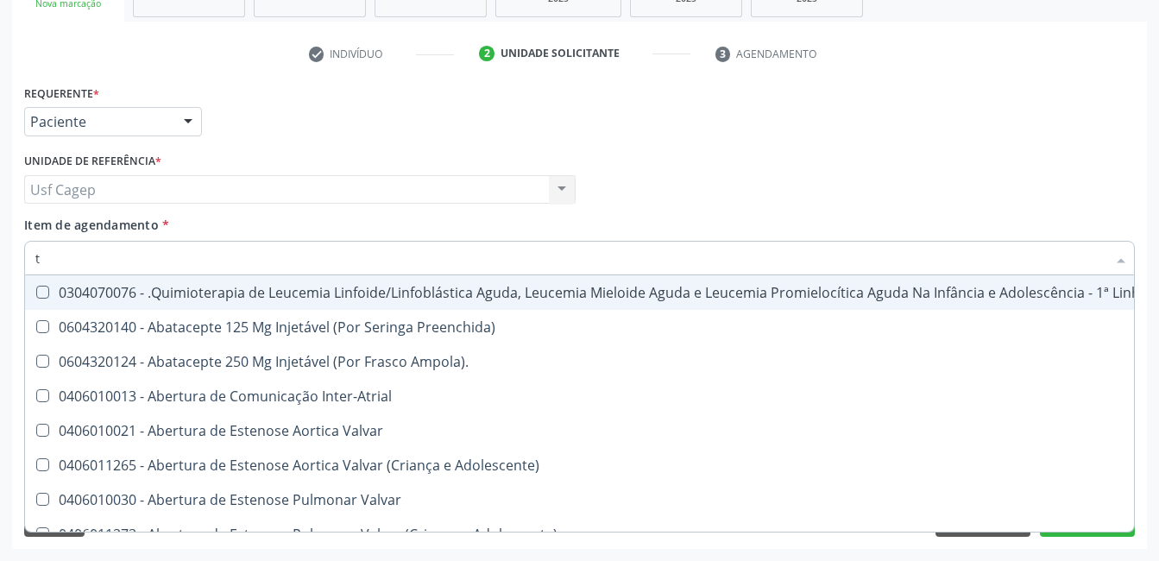
type input "t4"
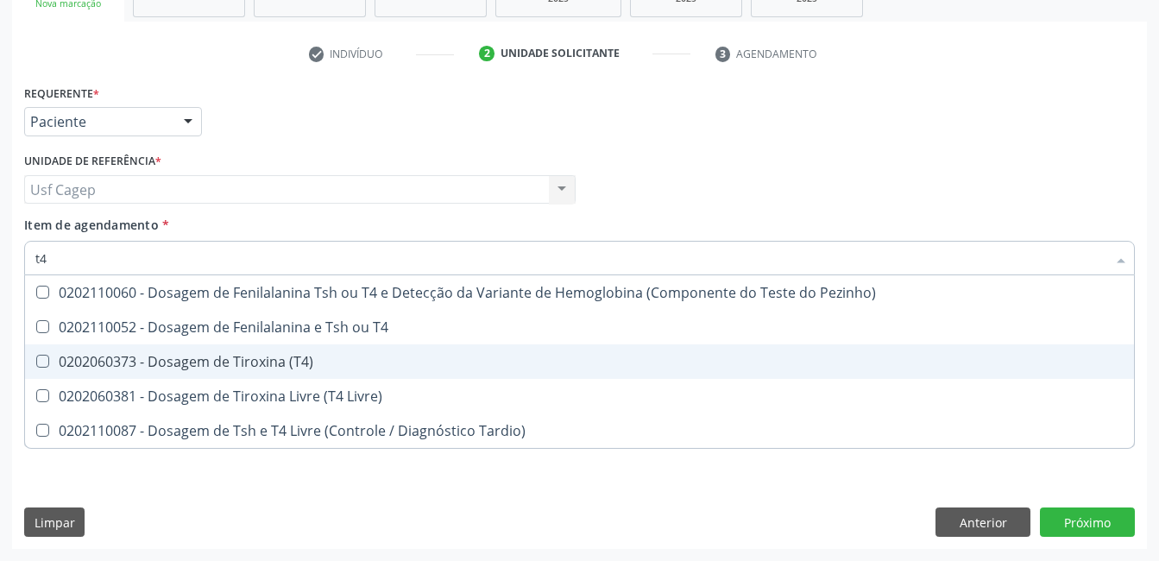
click at [385, 375] on span "0202060373 - Dosagem de Tiroxina (T4)" at bounding box center [579, 361] width 1109 height 35
checkbox \(T4\) "true"
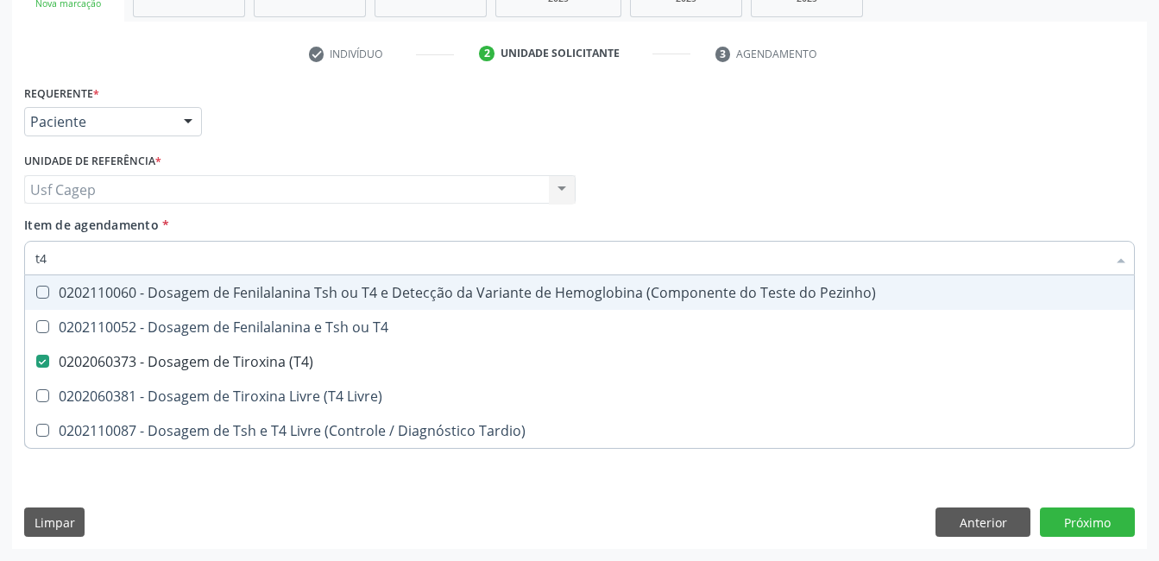
click at [359, 257] on input "t4" at bounding box center [570, 258] width 1071 height 35
type input "t"
checkbox \(T4\) "false"
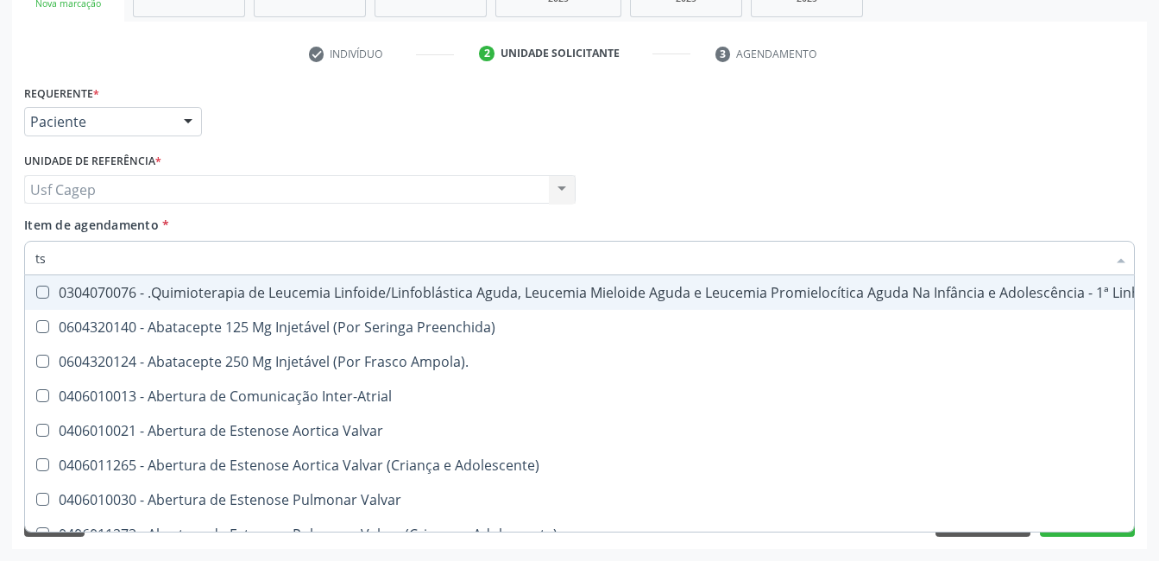
type input "tsh"
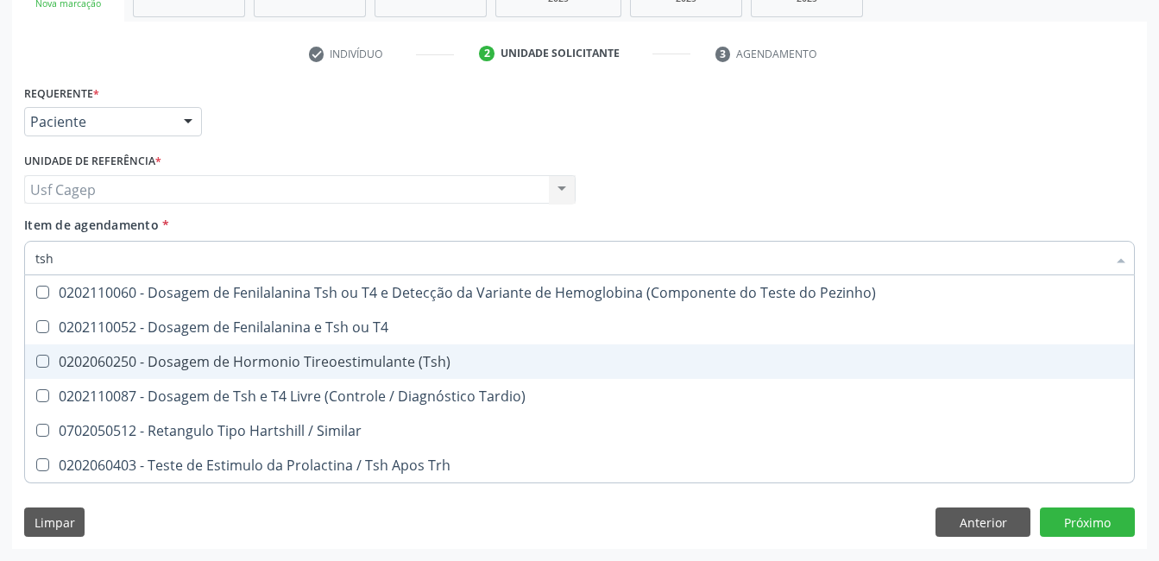
drag, startPoint x: 342, startPoint y: 368, endPoint x: 357, endPoint y: 258, distance: 110.7
click at [343, 368] on div "0202060250 - Dosagem de Hormonio Tireoestimulante (Tsh)" at bounding box center [579, 362] width 1088 height 14
checkbox \(Tsh\) "true"
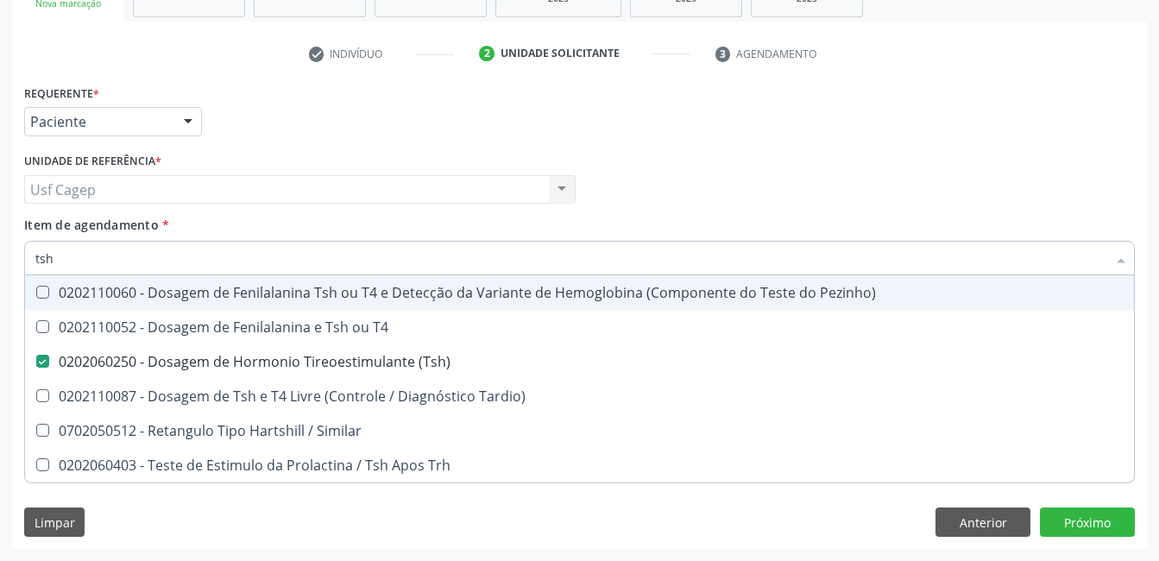
click at [366, 227] on div "Item de agendamento * tsh Desfazer seleção 0202110060 - Dosagem de Fenilalanina…" at bounding box center [579, 243] width 1111 height 54
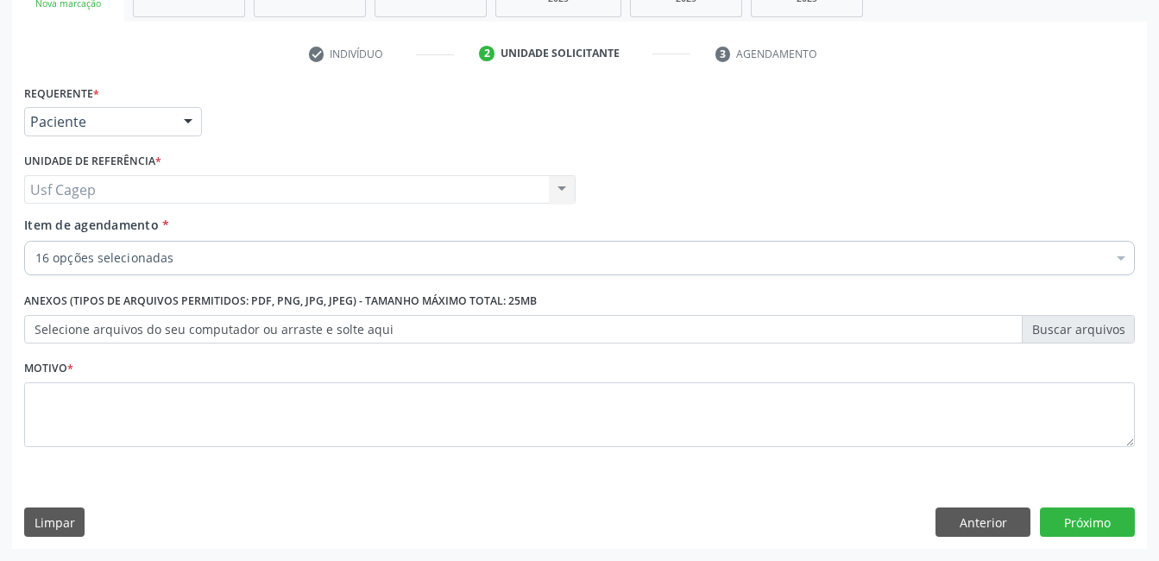
checkbox Glicose "true"
checkbox Creatinina "true"
checkbox Ureia "true"
checkbox Hdl "true"
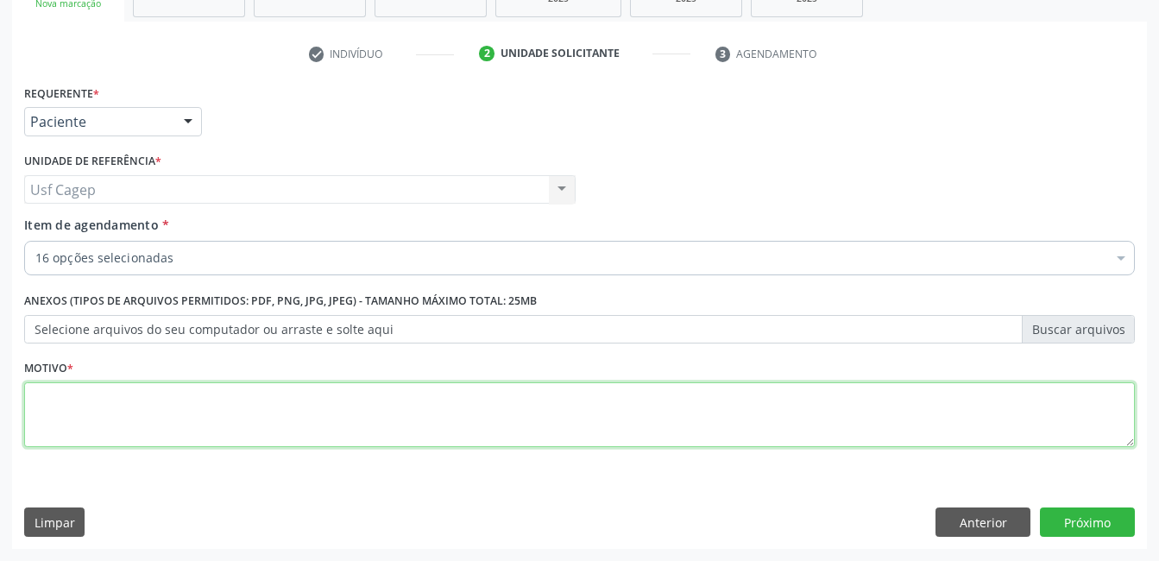
click at [367, 417] on textarea at bounding box center [579, 415] width 1111 height 66
type textarea "."
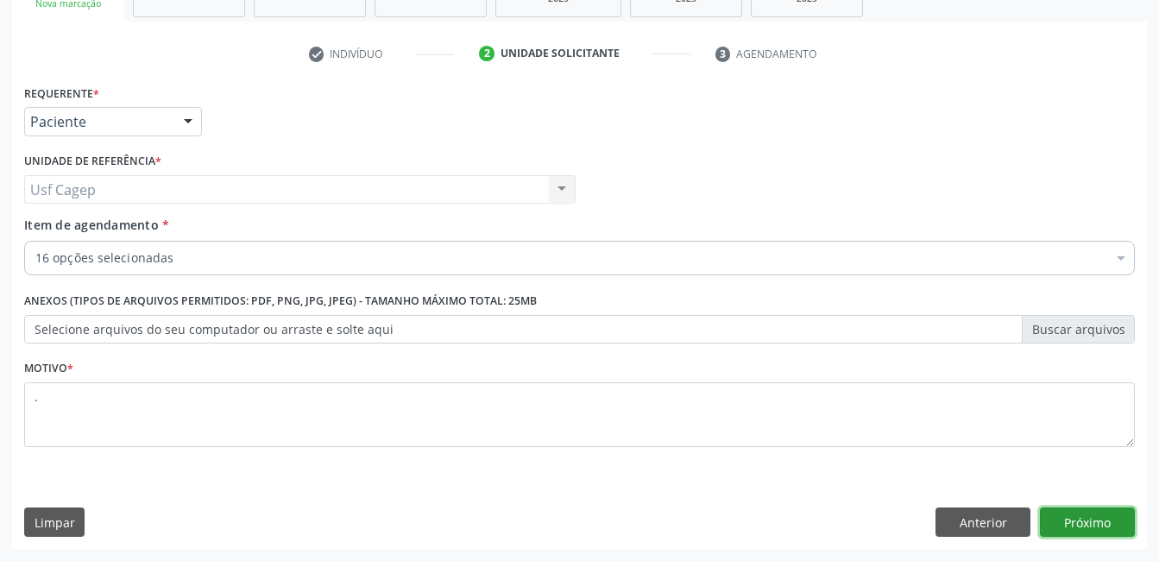
click at [1080, 522] on button "Próximo" at bounding box center [1087, 522] width 95 height 29
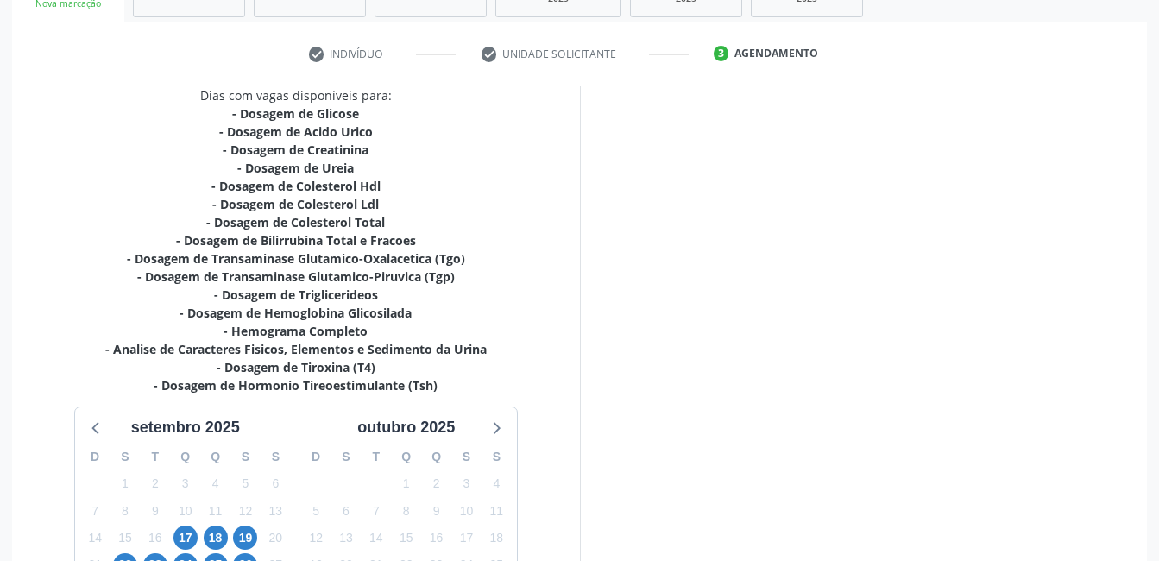
scroll to position [462, 0]
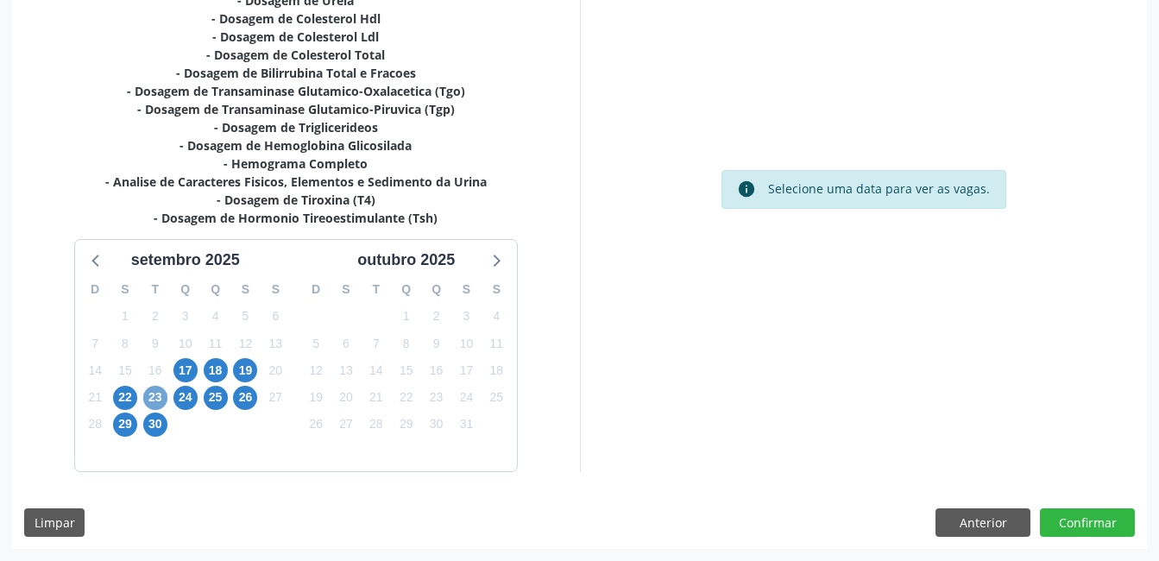
click at [154, 388] on span "23" at bounding box center [155, 398] width 24 height 24
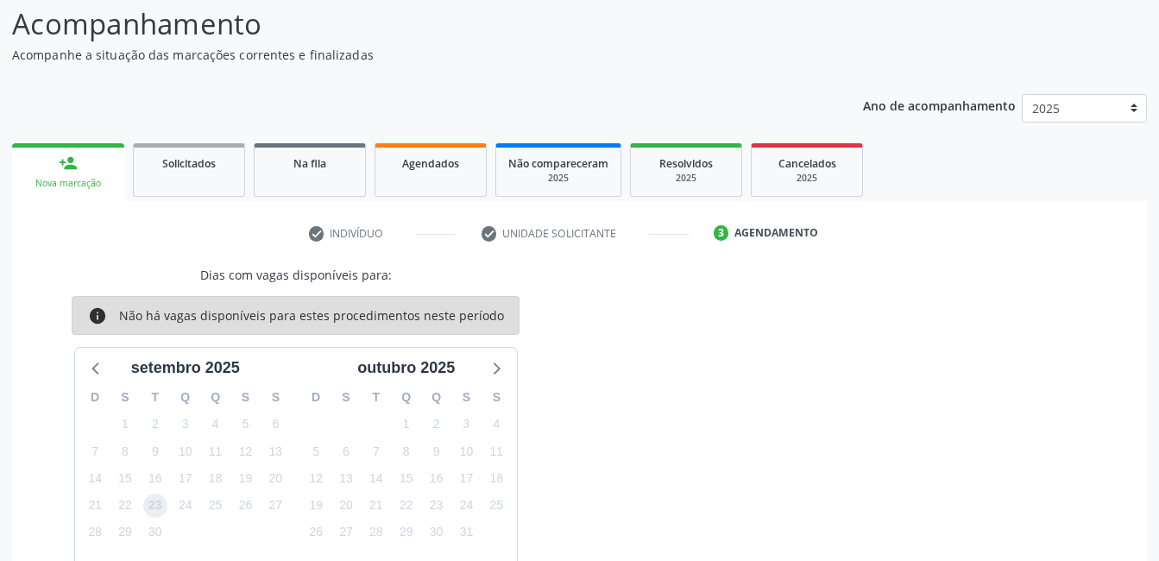
scroll to position [223, 0]
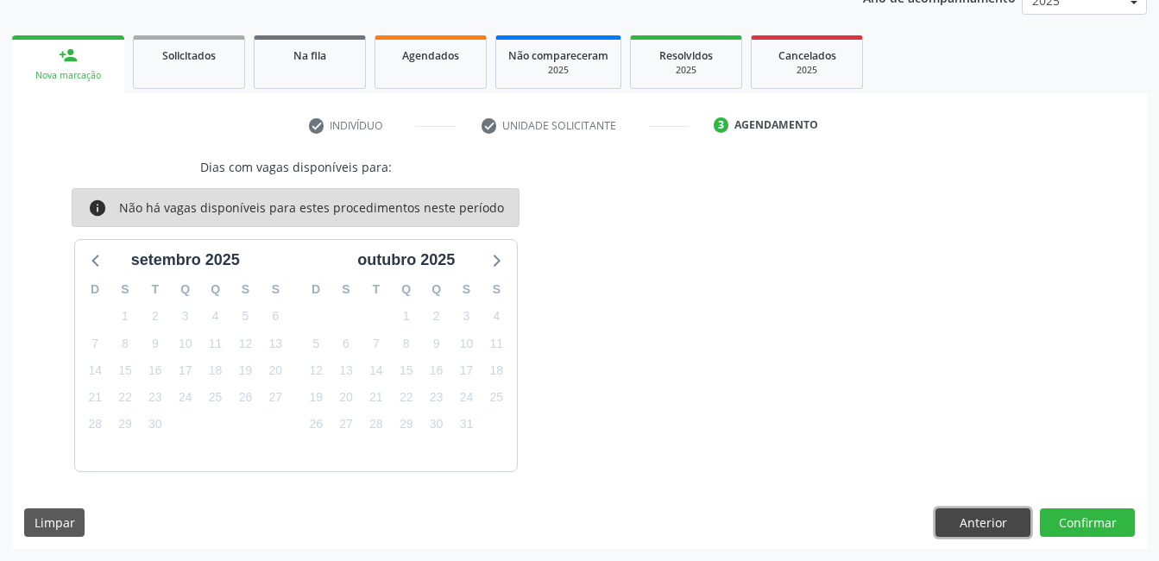
click at [967, 525] on button "Anterior" at bounding box center [983, 522] width 95 height 29
